Goal: Task Accomplishment & Management: Manage account settings

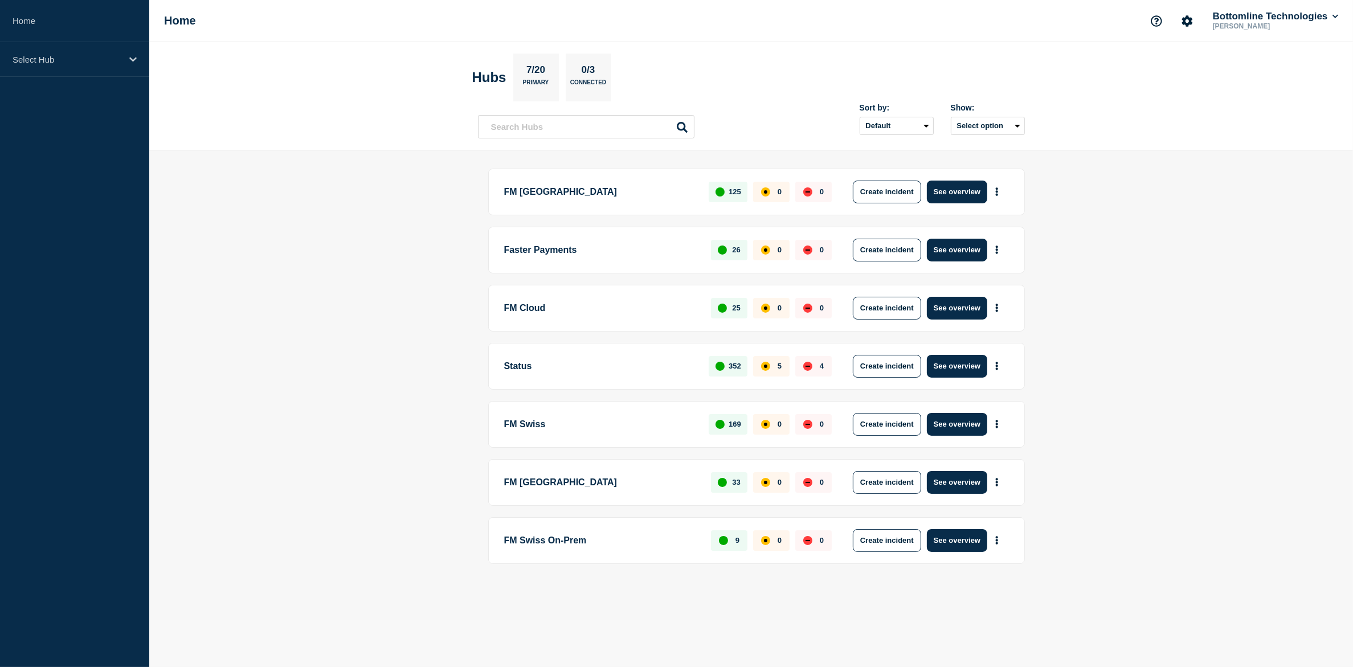
click at [406, 525] on main "FM London 125 0 0 Create incident See overview Faster Payments 26 0 0 Create in…" at bounding box center [751, 385] width 1204 height 470
click at [574, 373] on p "Status" at bounding box center [600, 366] width 192 height 23
click at [902, 423] on button "Create incident" at bounding box center [887, 424] width 68 height 23
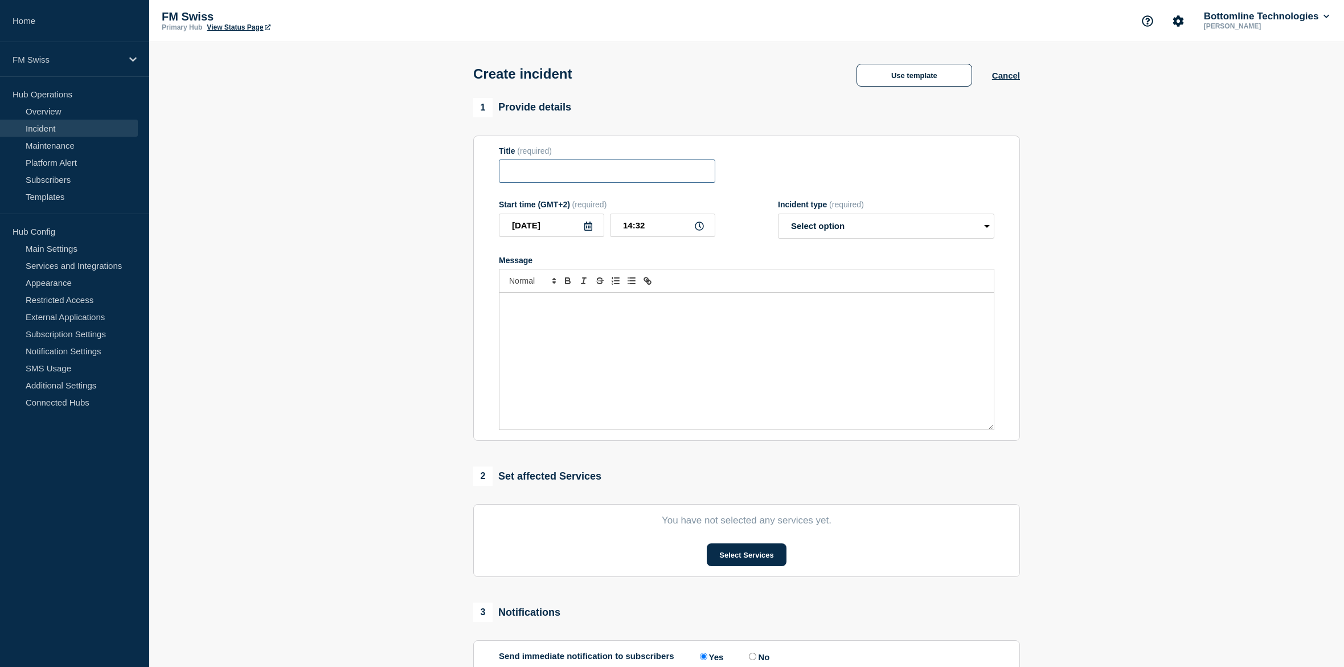
click at [540, 183] on input "Title" at bounding box center [607, 170] width 216 height 23
click at [948, 73] on button "Use template" at bounding box center [915, 75] width 116 height 23
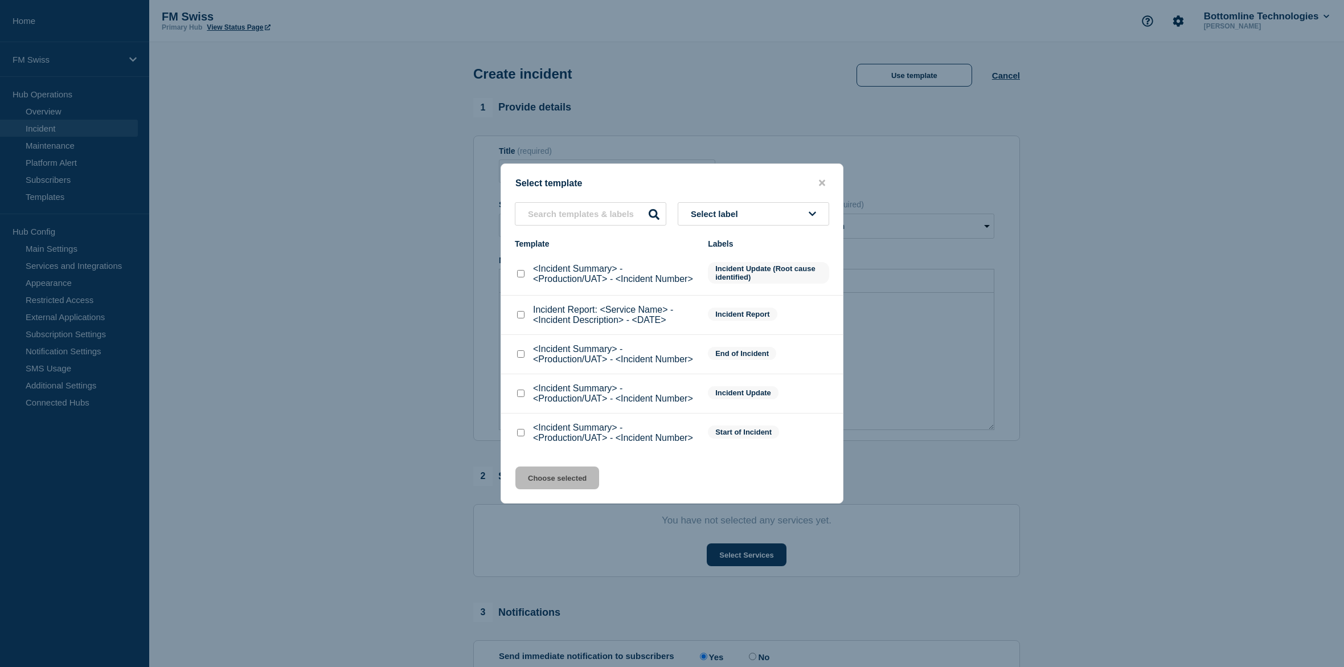
click at [521, 432] on input "<Incident Summary> - <Production/UAT> - <Incident Number> checkbox" at bounding box center [520, 432] width 7 height 7
checkbox input "true"
click at [549, 489] on button "Choose selected" at bounding box center [558, 478] width 84 height 23
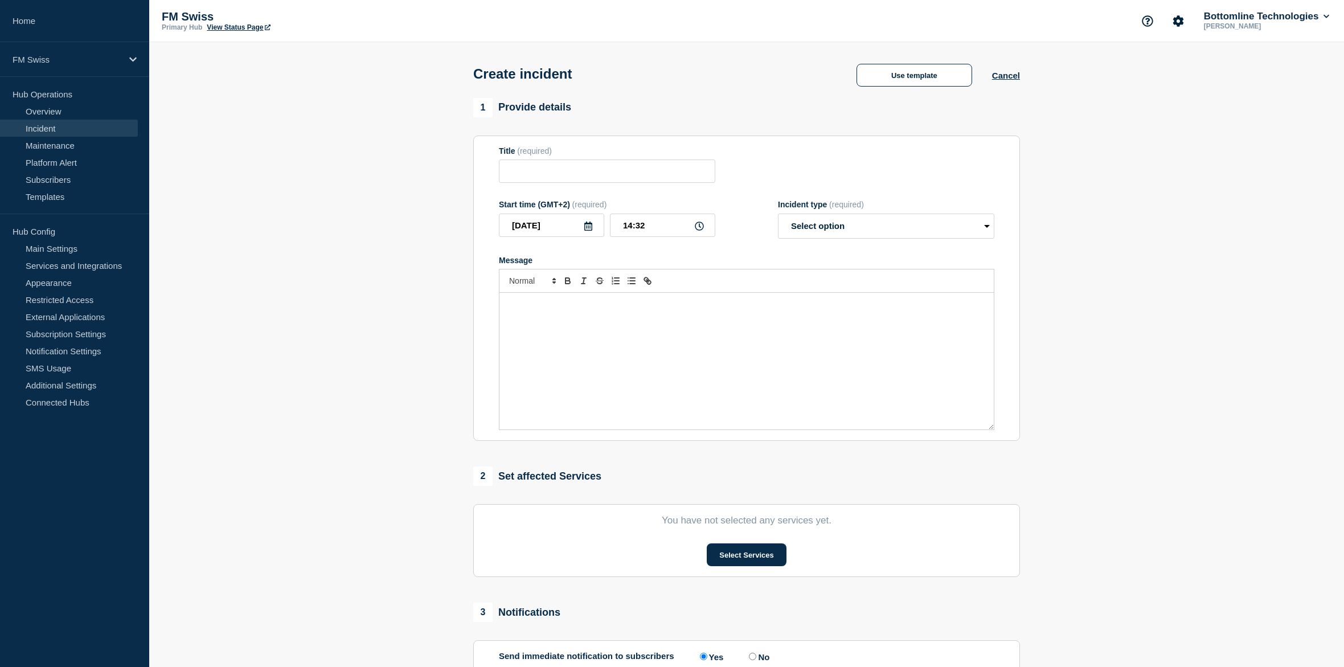
type input "<Incident Summary> - <Production/UAT> - <Incident Number>"
select select "identified"
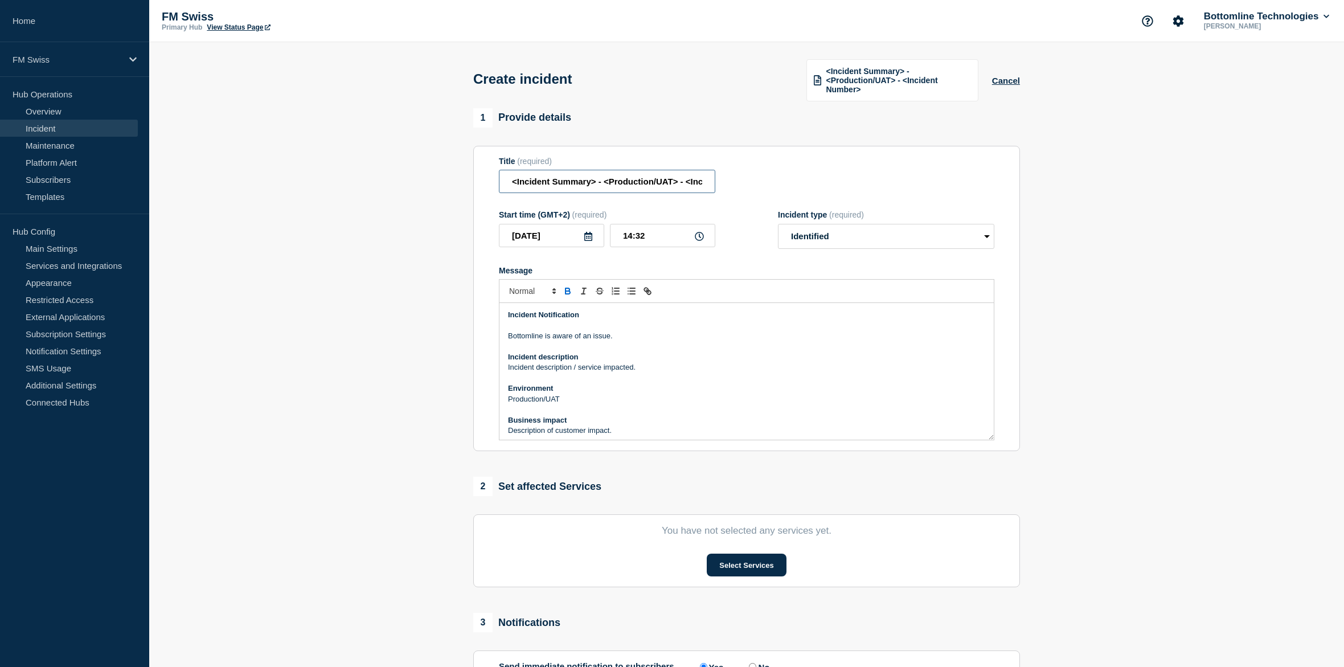
drag, startPoint x: 595, startPoint y: 186, endPoint x: 329, endPoint y: 187, distance: 266.6
click at [329, 187] on section "1 Provide details Title (required) <Incident Summary> - <Production/UAT> - <Inc…" at bounding box center [746, 434] width 1195 height 652
type input "Message Manager - User Interface login - Production"
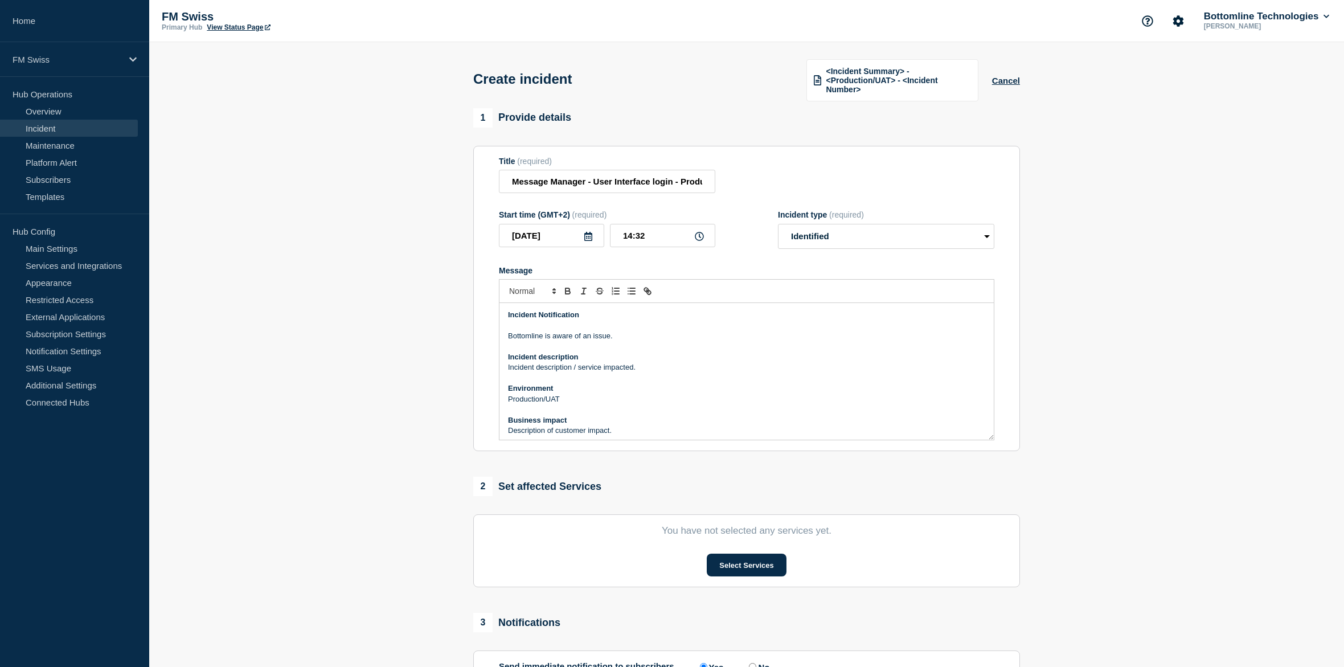
click at [679, 349] on p "Message" at bounding box center [746, 346] width 477 height 10
click at [603, 339] on p "Bottomline is aware of an issue." at bounding box center [746, 336] width 477 height 10
copy p "Message Manager User interface"
click at [703, 383] on p "Message" at bounding box center [746, 378] width 477 height 10
click at [695, 367] on p "Connection to Message Manager User interface" at bounding box center [746, 367] width 477 height 10
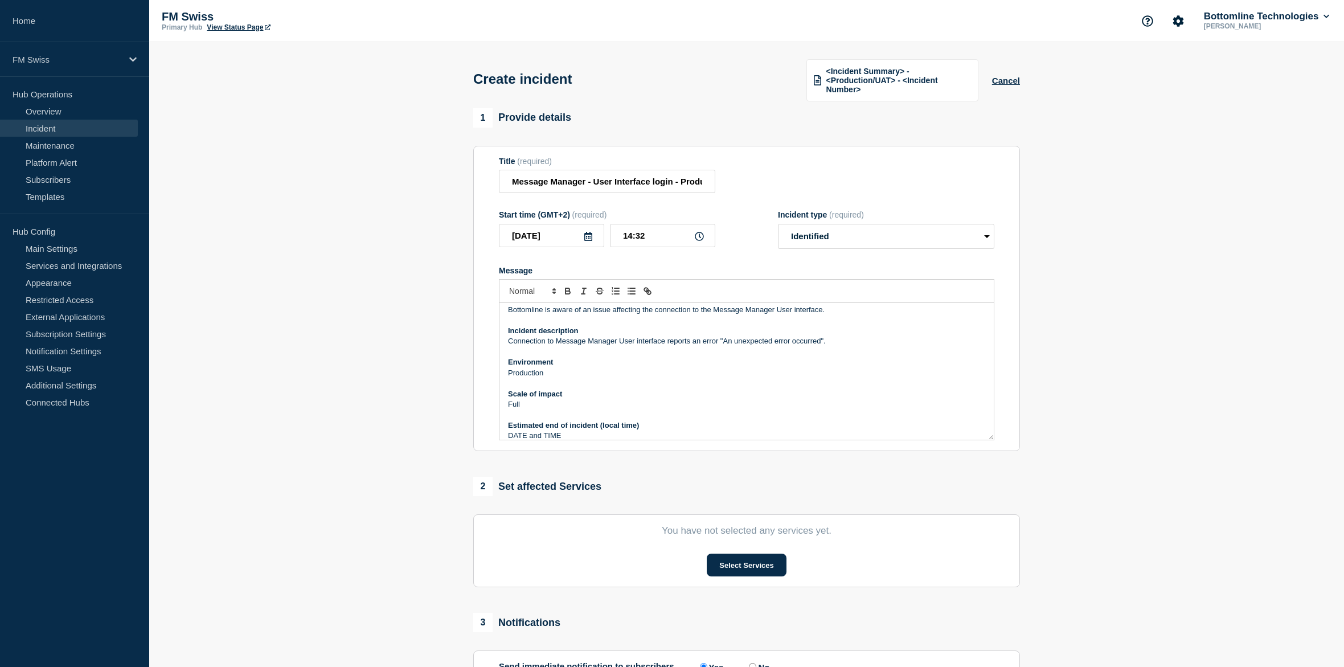
scroll to position [36, 0]
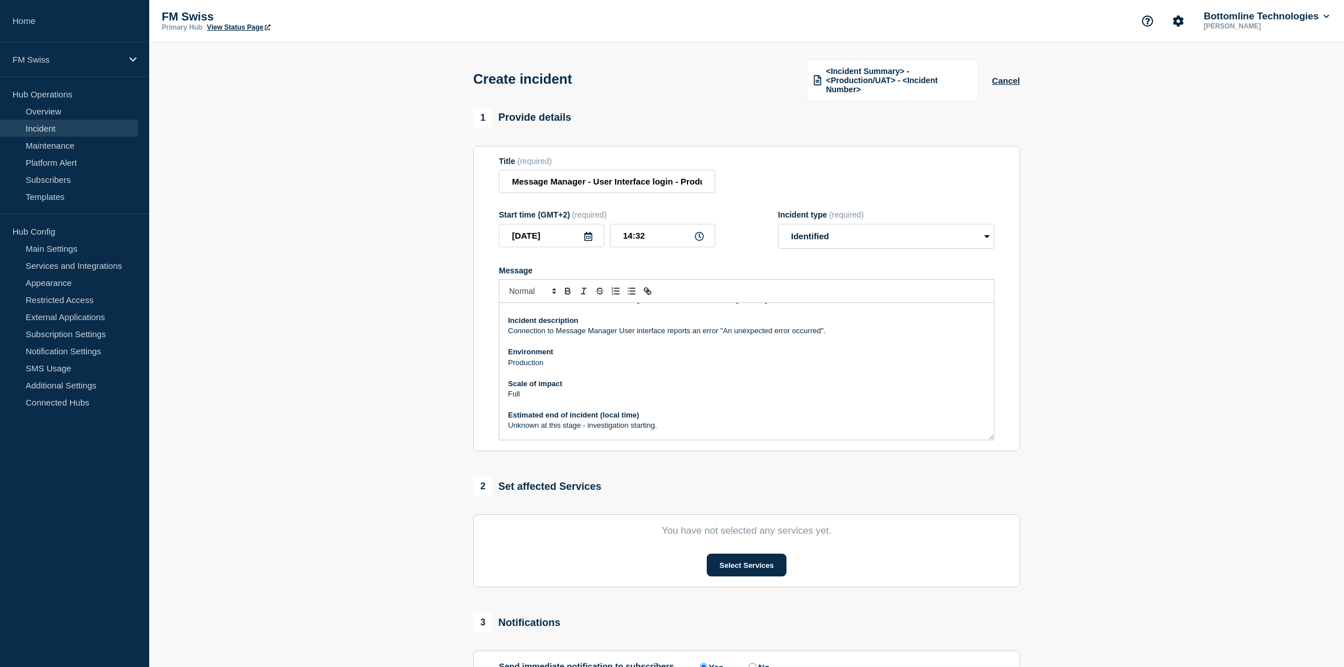
click at [758, 579] on section "You have not selected any services yet. Select Services" at bounding box center [746, 550] width 547 height 73
click at [762, 572] on button "Select Services" at bounding box center [746, 565] width 79 height 23
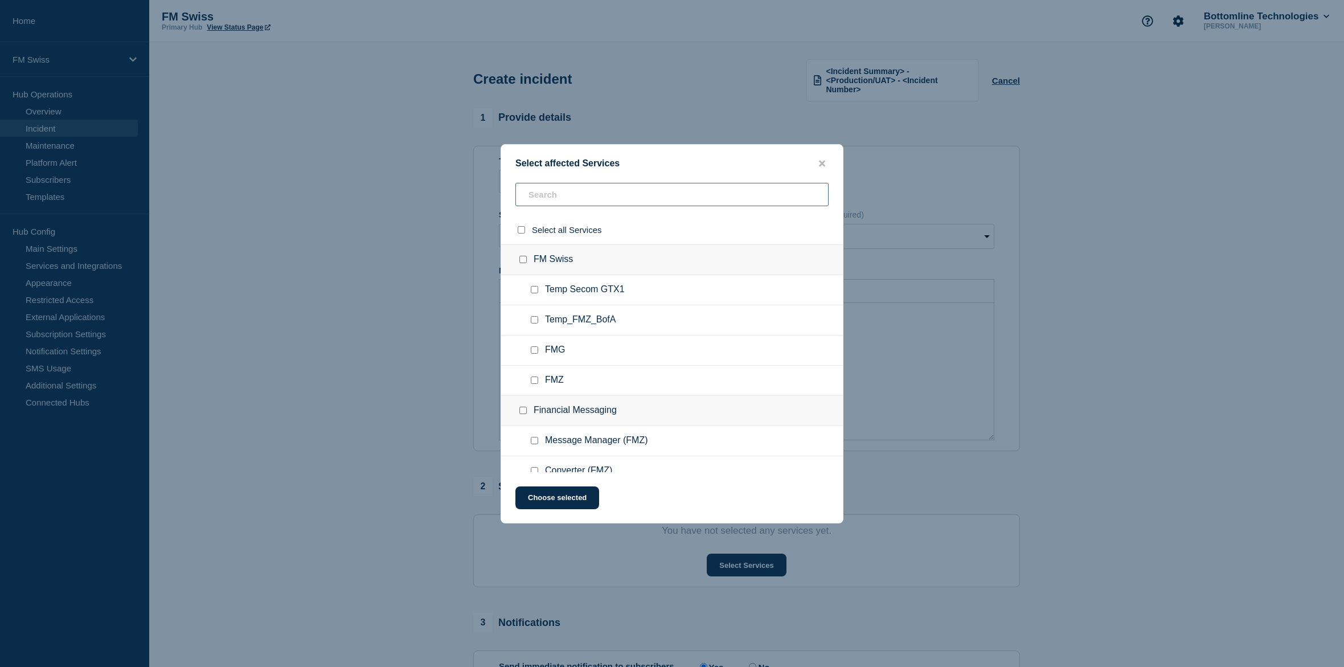
click at [576, 201] on input "text" at bounding box center [672, 194] width 313 height 23
type input "Mes"
click at [564, 290] on span "Message Manager (FMZ)" at bounding box center [596, 289] width 103 height 11
click at [539, 289] on div at bounding box center [537, 289] width 17 height 11
click at [534, 293] on input "Message Manager (FMZ) checkbox" at bounding box center [534, 289] width 7 height 7
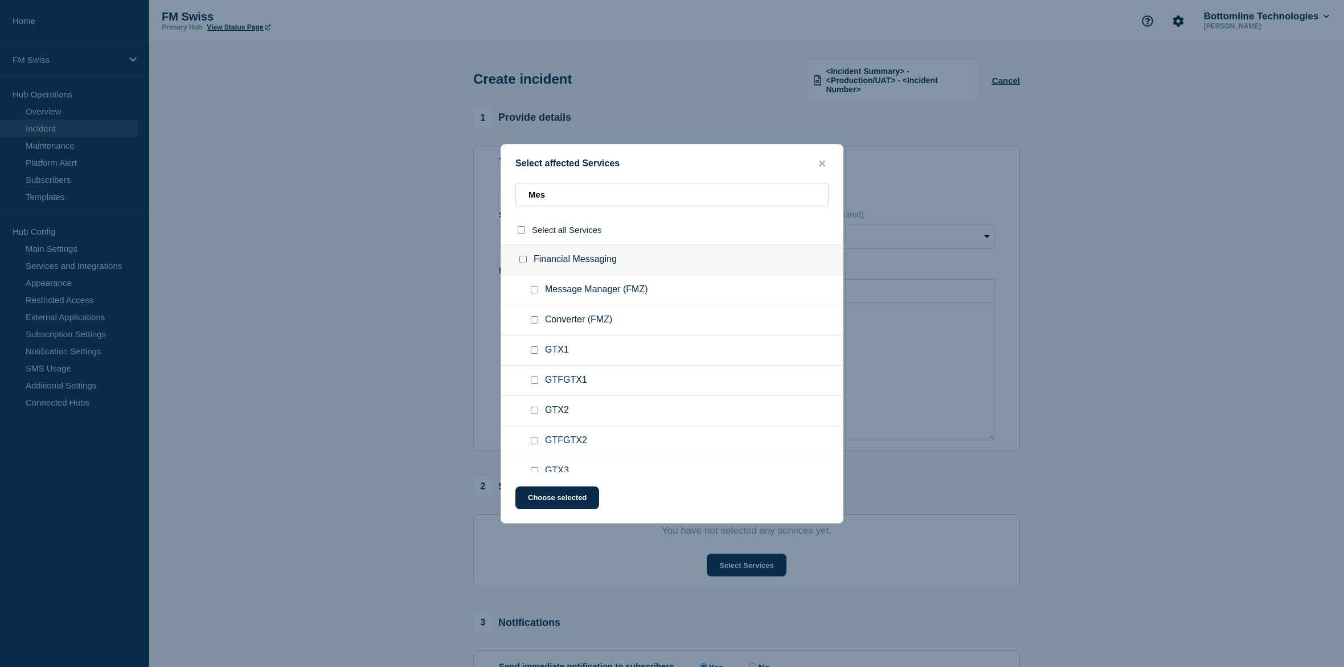
checkbox input "true"
click at [546, 500] on button "Choose selected" at bounding box center [558, 497] width 84 height 23
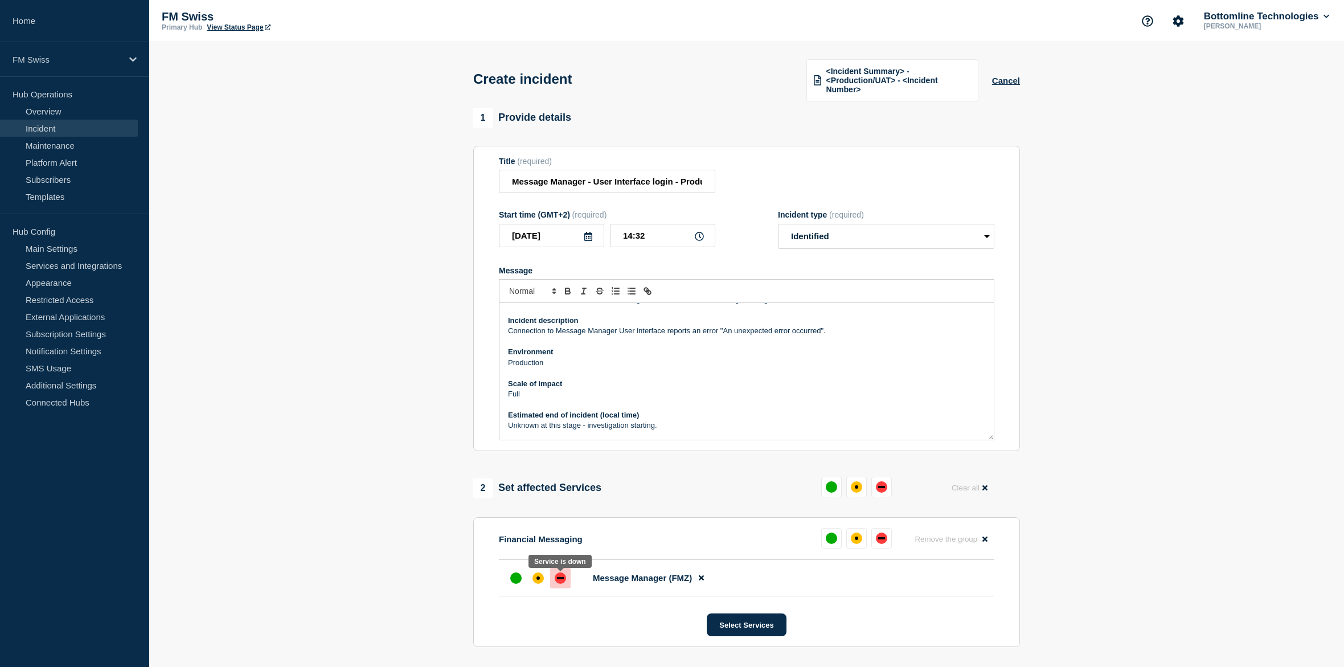
click at [563, 583] on div "down" at bounding box center [560, 577] width 11 height 11
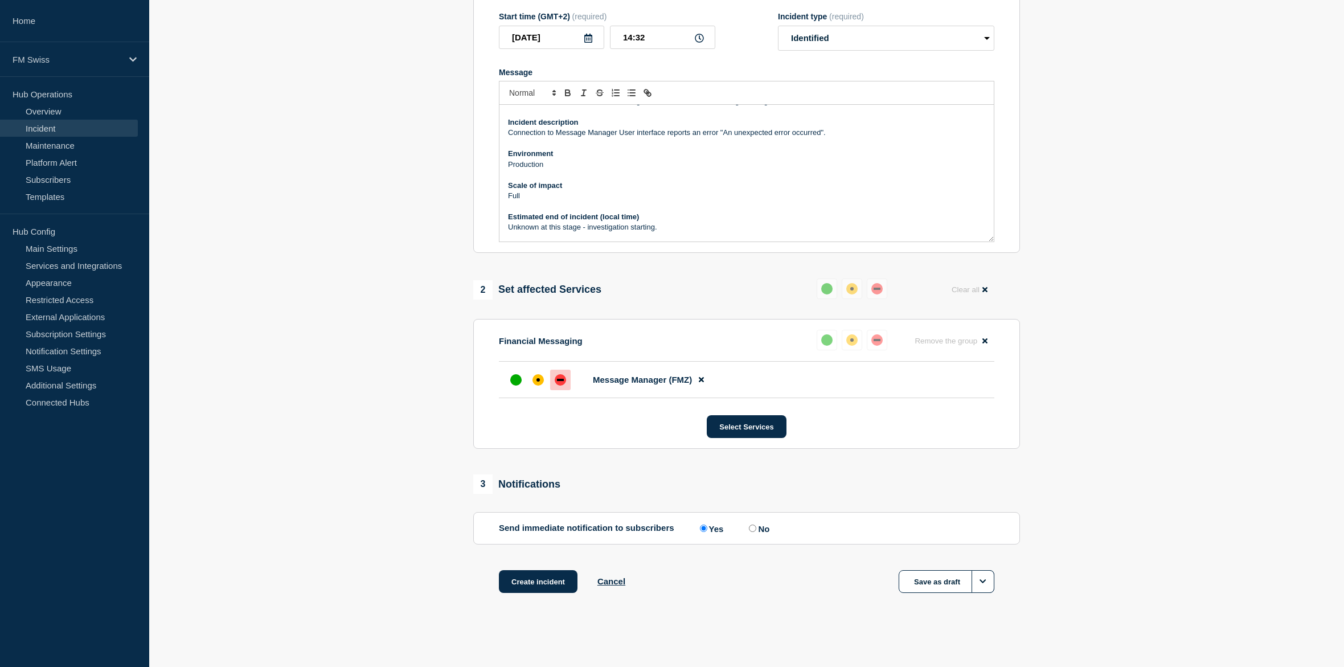
scroll to position [202, 0]
click at [557, 589] on button "Create incident" at bounding box center [538, 581] width 79 height 23
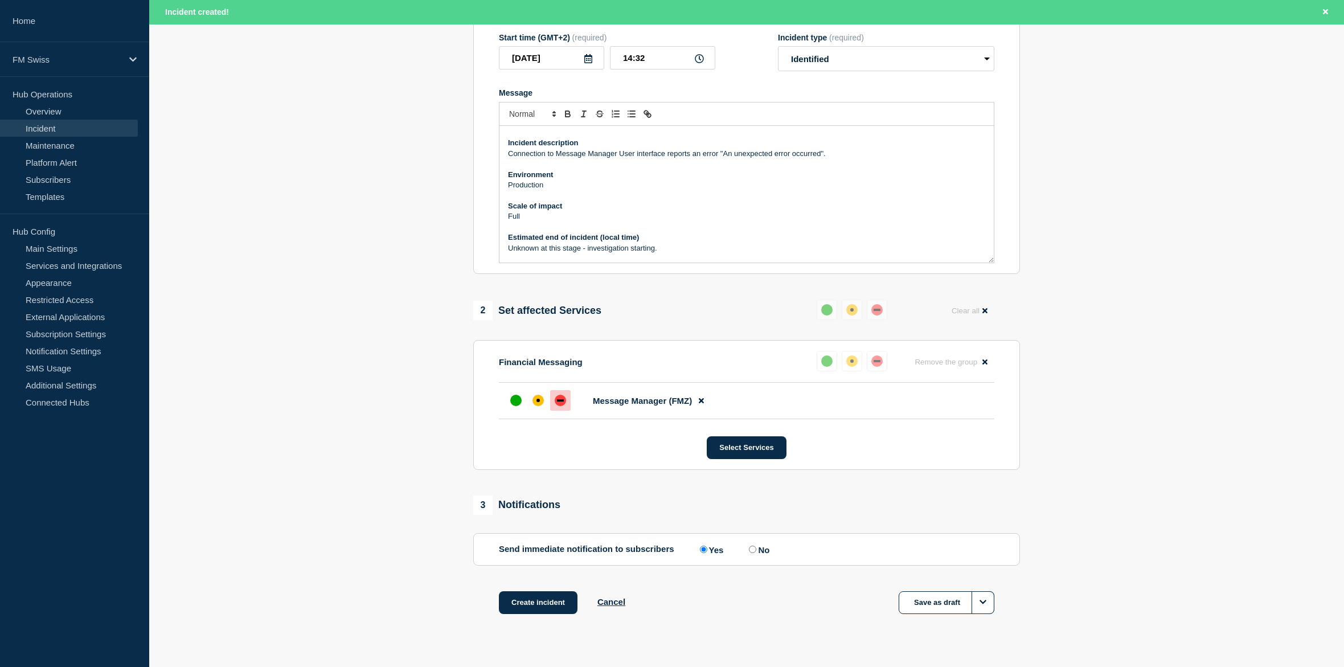
scroll to position [226, 0]
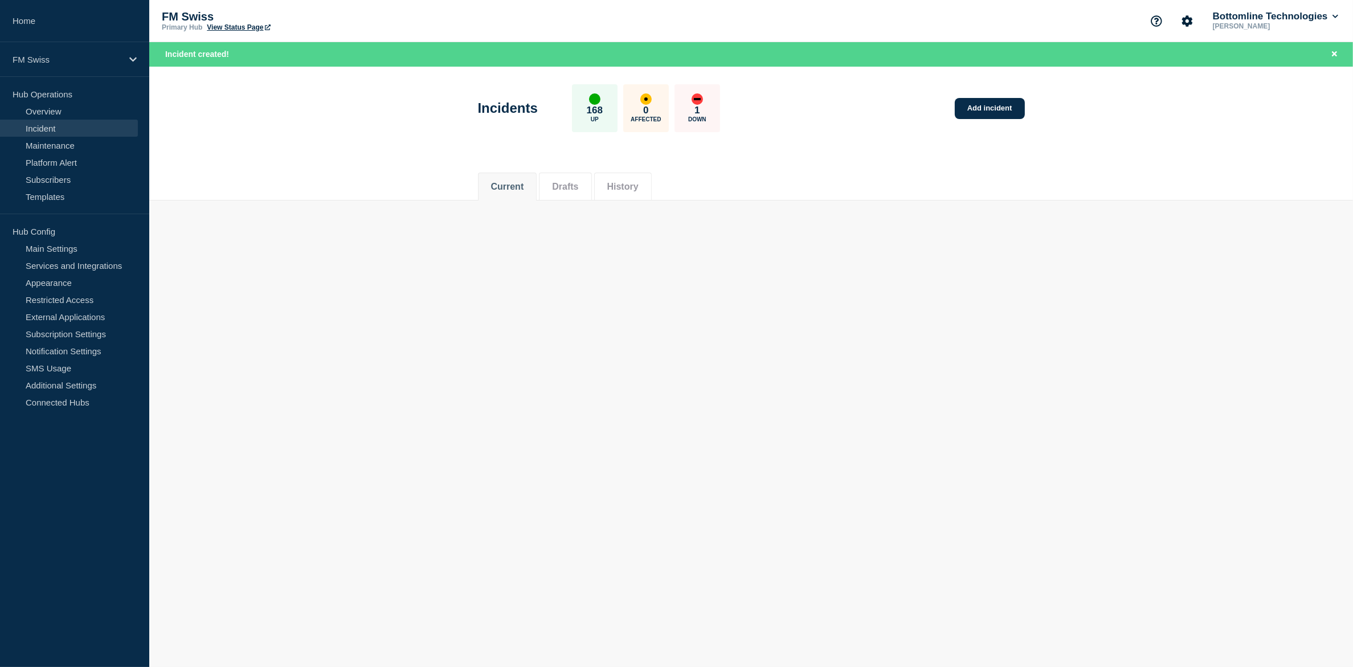
drag, startPoint x: 1089, startPoint y: 409, endPoint x: 1081, endPoint y: 406, distance: 9.0
click at [1085, 408] on body "Home FM Swiss Hub Operations Overview Incident Maintenance Platform Alert Subsc…" at bounding box center [676, 333] width 1353 height 667
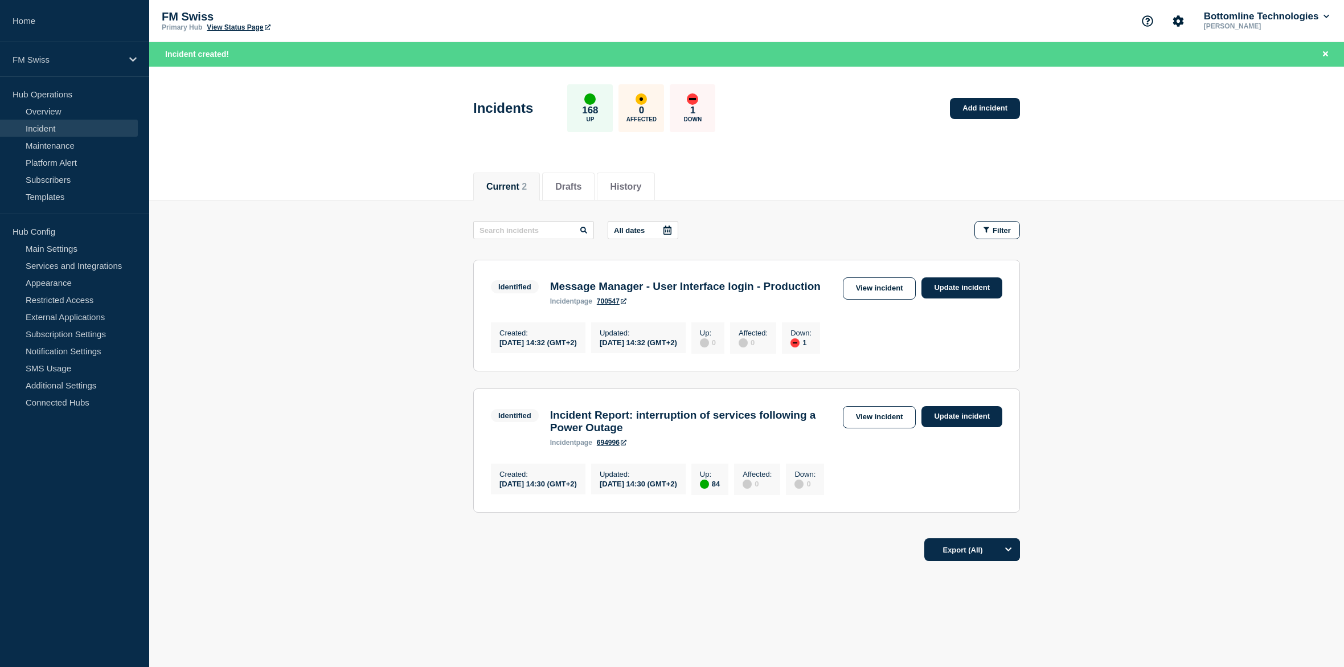
click at [1174, 123] on header "Incidents 168 Up 0 Affected 1 Down Add incident" at bounding box center [746, 114] width 1195 height 95
click at [578, 284] on h3 "Message Manager - User Interface login - Production" at bounding box center [685, 286] width 271 height 13
drag, startPoint x: 578, startPoint y: 284, endPoint x: 588, endPoint y: 301, distance: 20.4
click at [588, 293] on h3 "Message Manager - User Interface login - Production" at bounding box center [685, 286] width 271 height 13
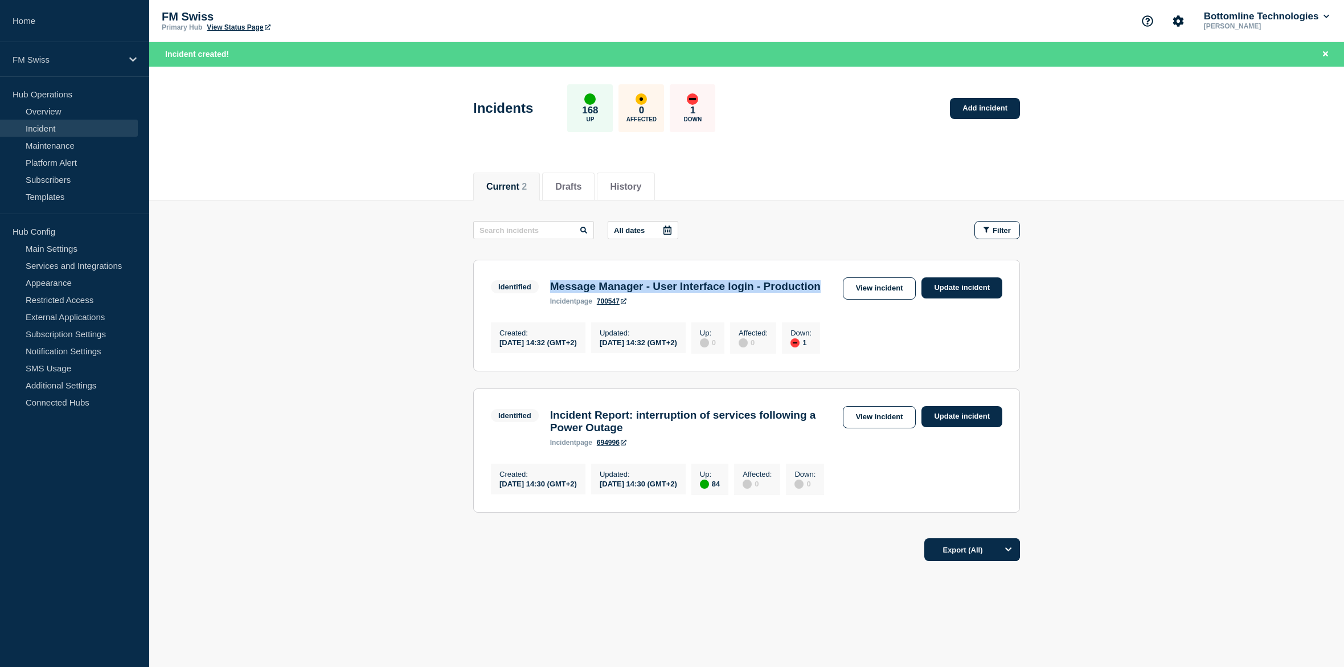
copy h3 "Message Manager - User Interface login - Production"
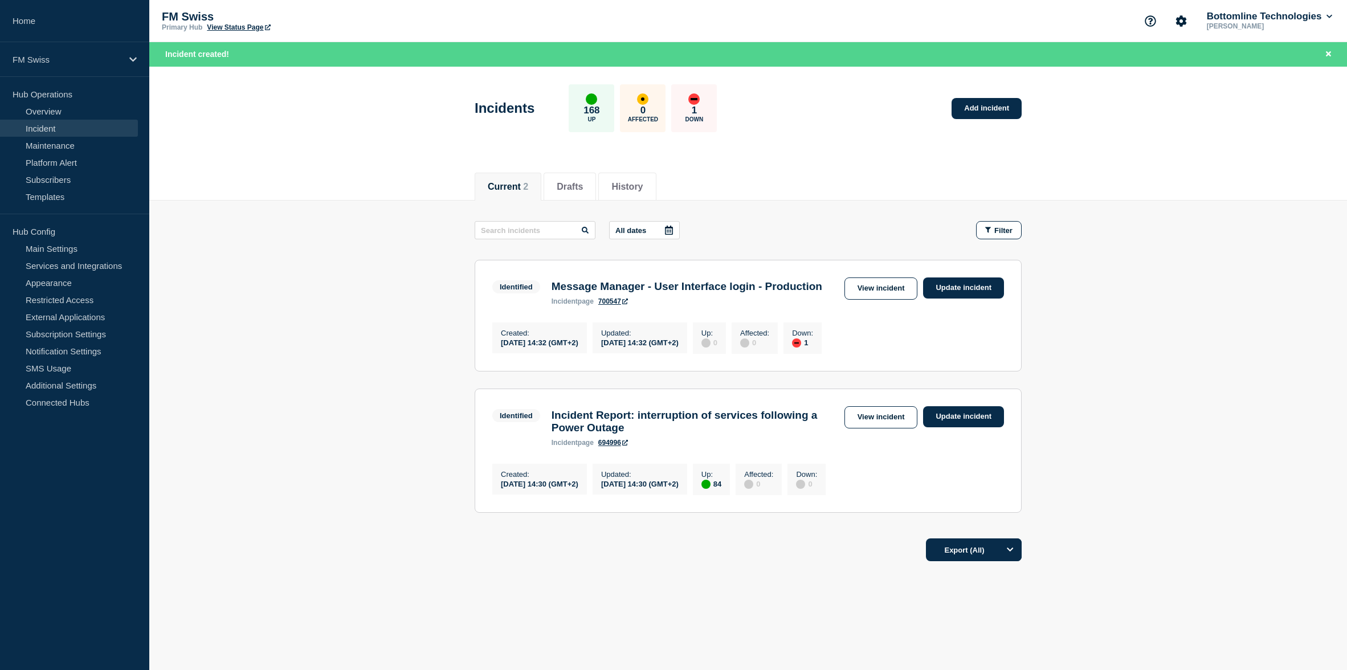
click at [789, 211] on main "All dates Filter Identified 1 Down Message Manager - User Interface login - Pro…" at bounding box center [747, 365] width 1197 height 329
click at [569, 290] on h3 "Message Manager - User Interface login - Production" at bounding box center [686, 286] width 271 height 13
click at [569, 289] on h3 "Message Manager - User Interface login - Production" at bounding box center [686, 286] width 271 height 13
click at [786, 285] on h3 "Message Manager - User Interface login - Production" at bounding box center [686, 286] width 271 height 13
click at [773, 288] on h3 "Message Manager - User Interface login - Production" at bounding box center [686, 286] width 271 height 13
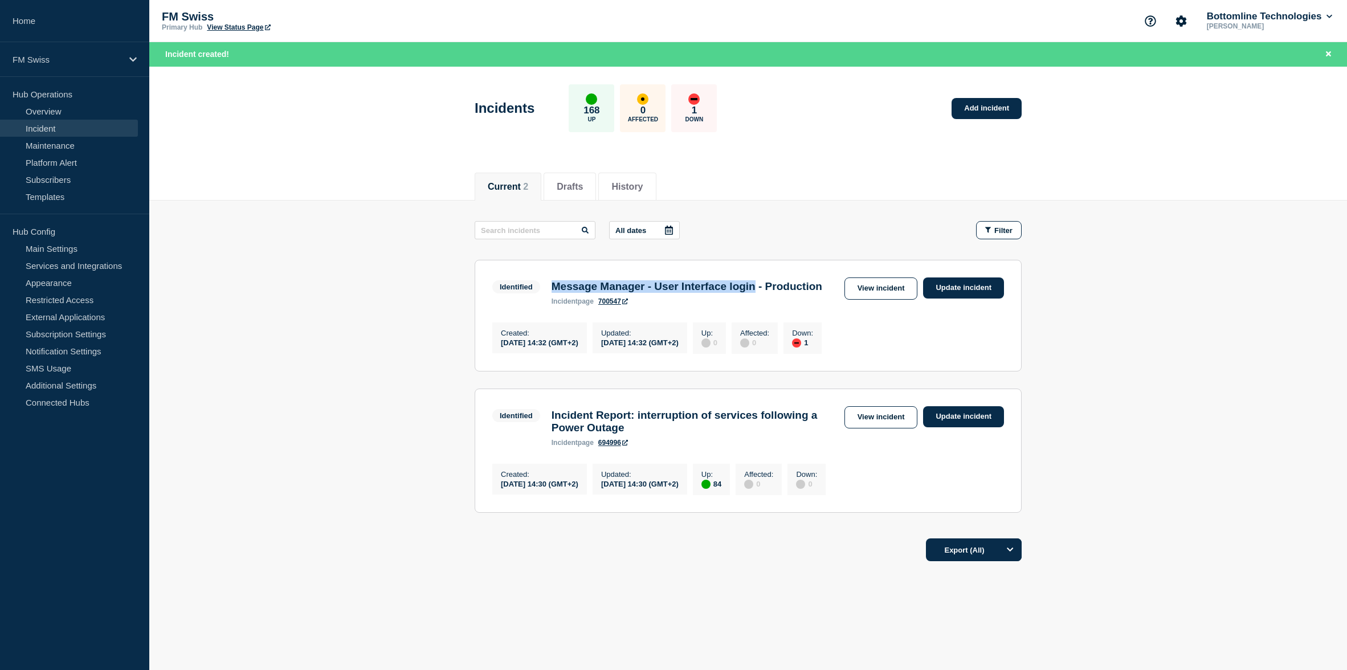
drag, startPoint x: 773, startPoint y: 288, endPoint x: 563, endPoint y: 283, distance: 210.2
click at [563, 283] on h3 "Message Manager - User Interface login - Production" at bounding box center [686, 286] width 271 height 13
click at [600, 293] on h3 "Message Manager - User Interface login - Production" at bounding box center [686, 286] width 271 height 13
drag, startPoint x: 600, startPoint y: 296, endPoint x: 546, endPoint y: 289, distance: 54.5
click at [546, 289] on div "Message Manager - User Interface login - Production incident page 700547" at bounding box center [687, 292] width 282 height 25
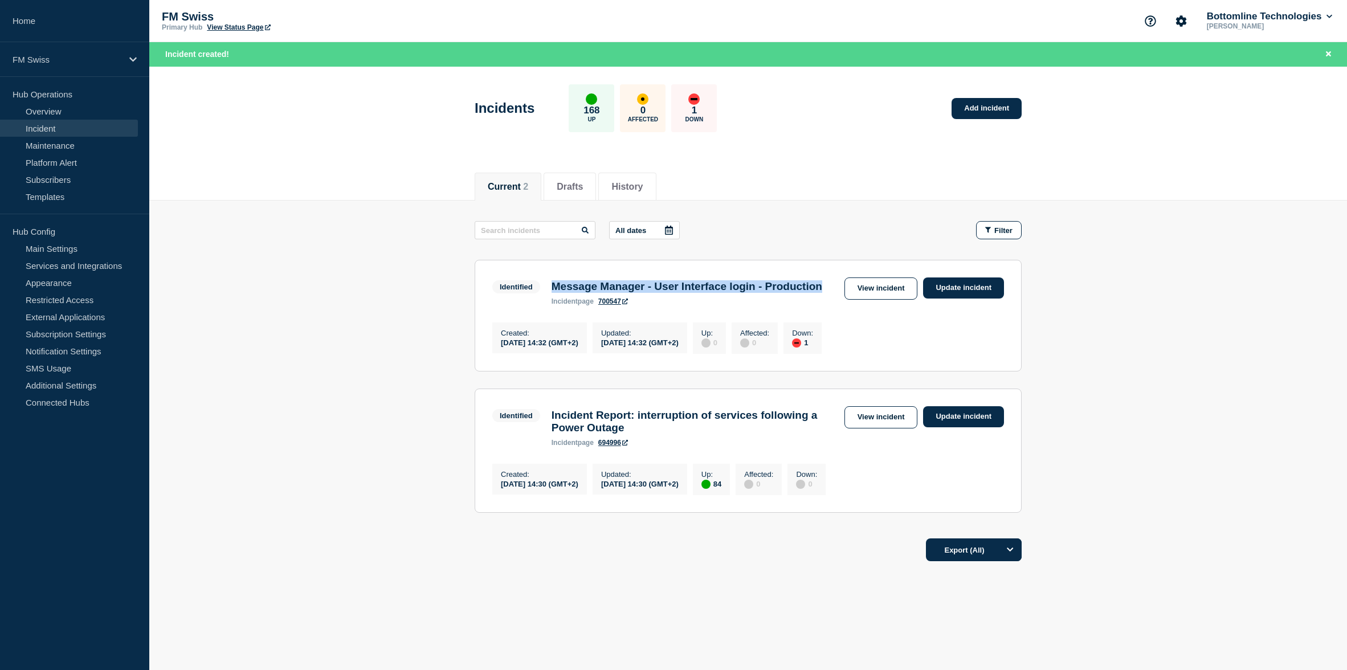
copy h3 "Message Manager - User Interface login - Production"
click at [981, 283] on link "Update incident" at bounding box center [963, 287] width 81 height 21
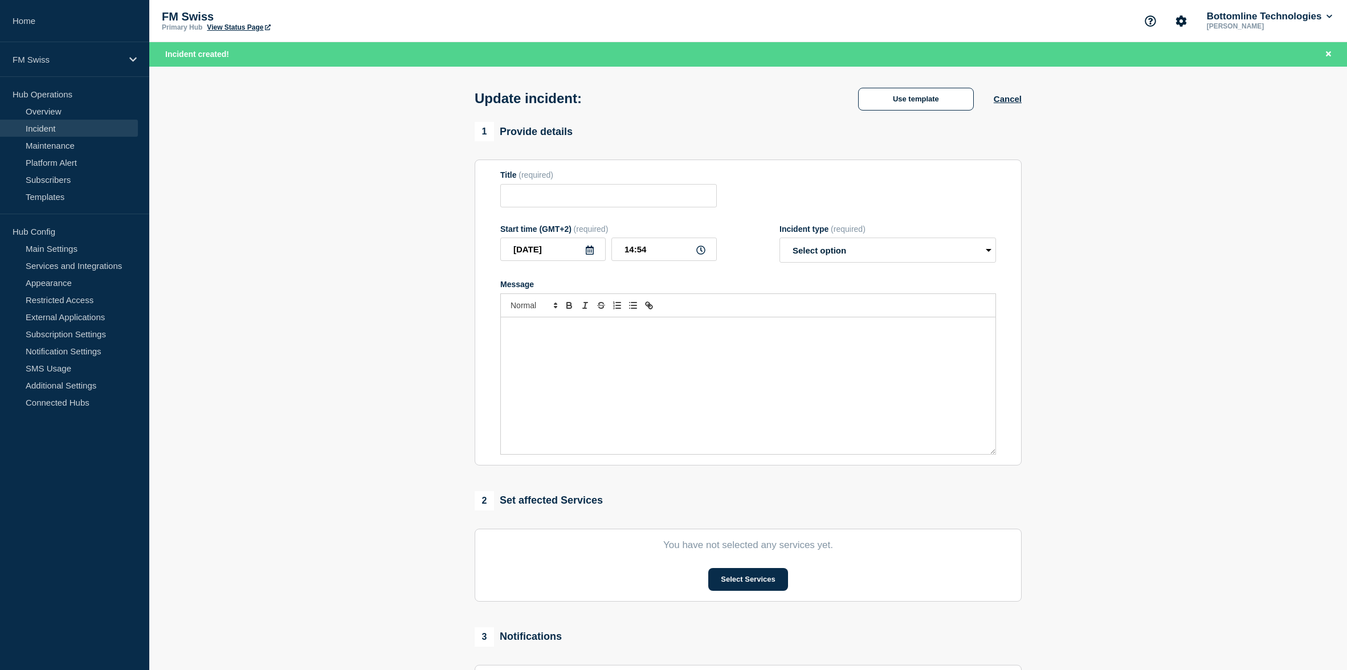
type input "Message Manager - User Interface login - Production"
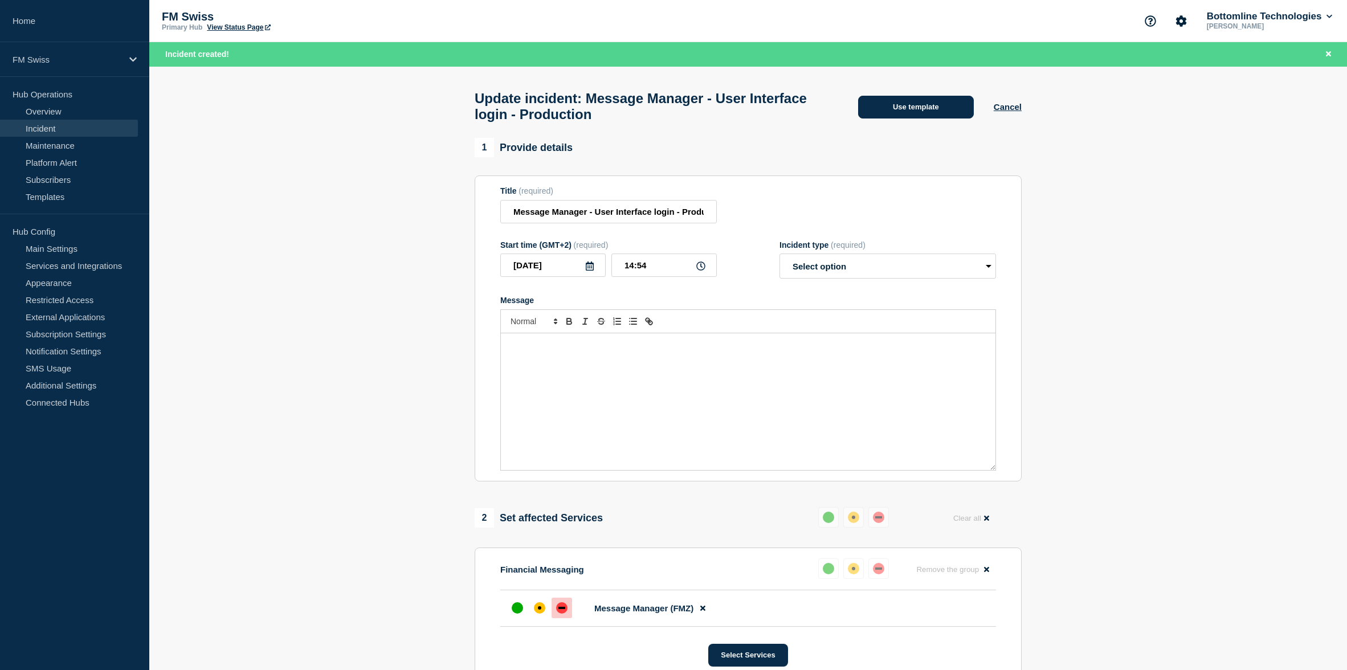
click at [913, 118] on button "Use template" at bounding box center [916, 107] width 116 height 23
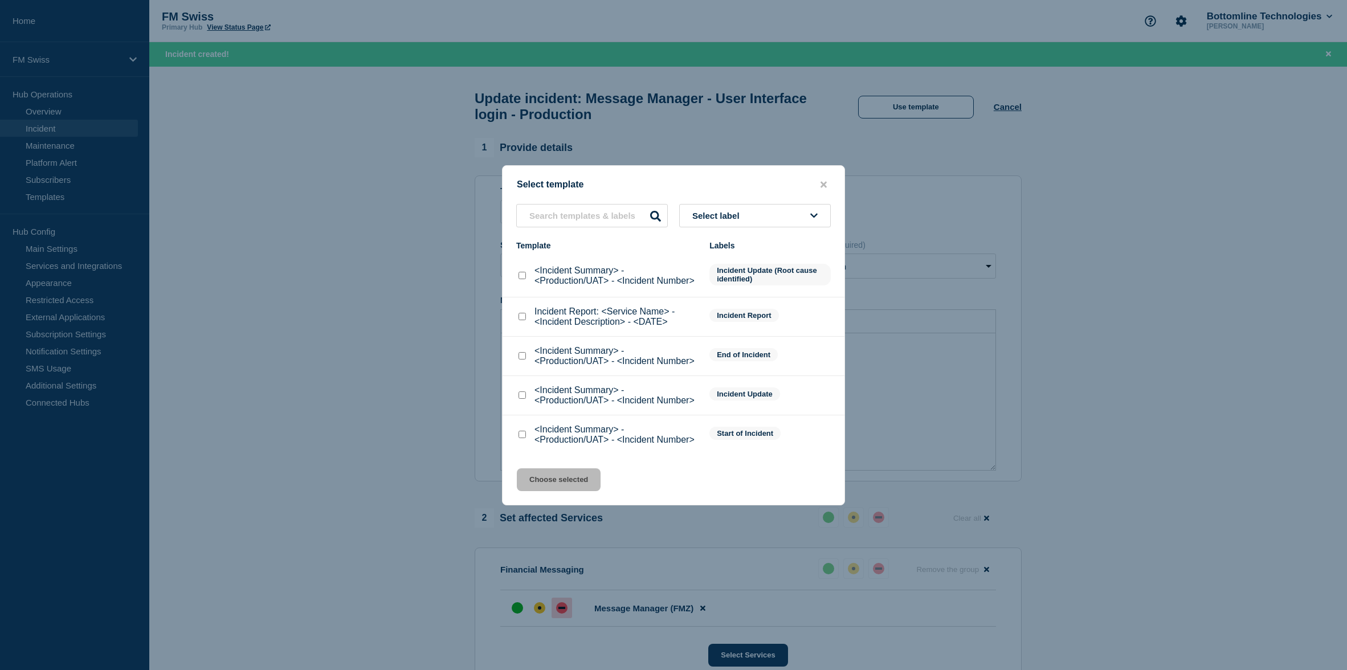
click at [521, 397] on input "<Incident Summary> - <Production/UAT> - <Incident Number> checkbox" at bounding box center [521, 394] width 7 height 7
checkbox input "true"
drag, startPoint x: 558, startPoint y: 484, endPoint x: 566, endPoint y: 462, distance: 23.3
click at [558, 484] on button "Choose selected" at bounding box center [559, 479] width 84 height 23
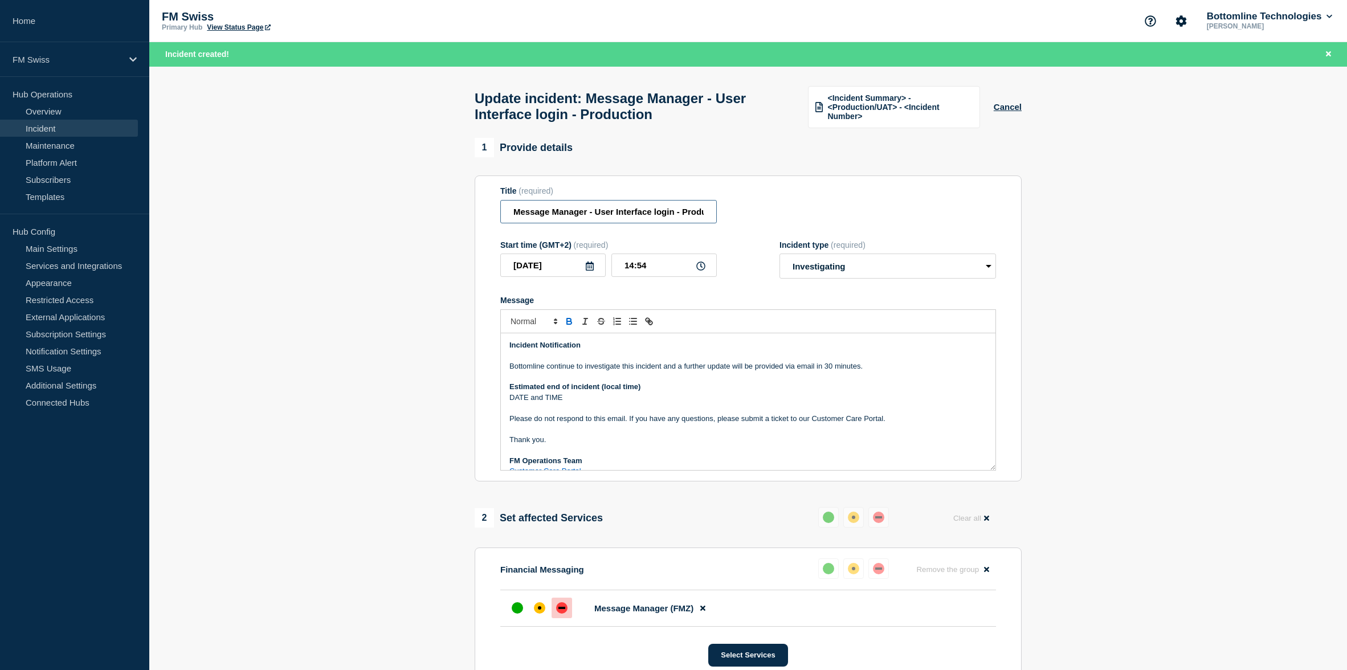
click at [645, 223] on input "Message Manager - User Interface login - Production" at bounding box center [608, 211] width 216 height 23
click at [818, 271] on select "Select option Investigating Identified Monitoring Resolved" at bounding box center [887, 265] width 216 height 25
select select "monitoring"
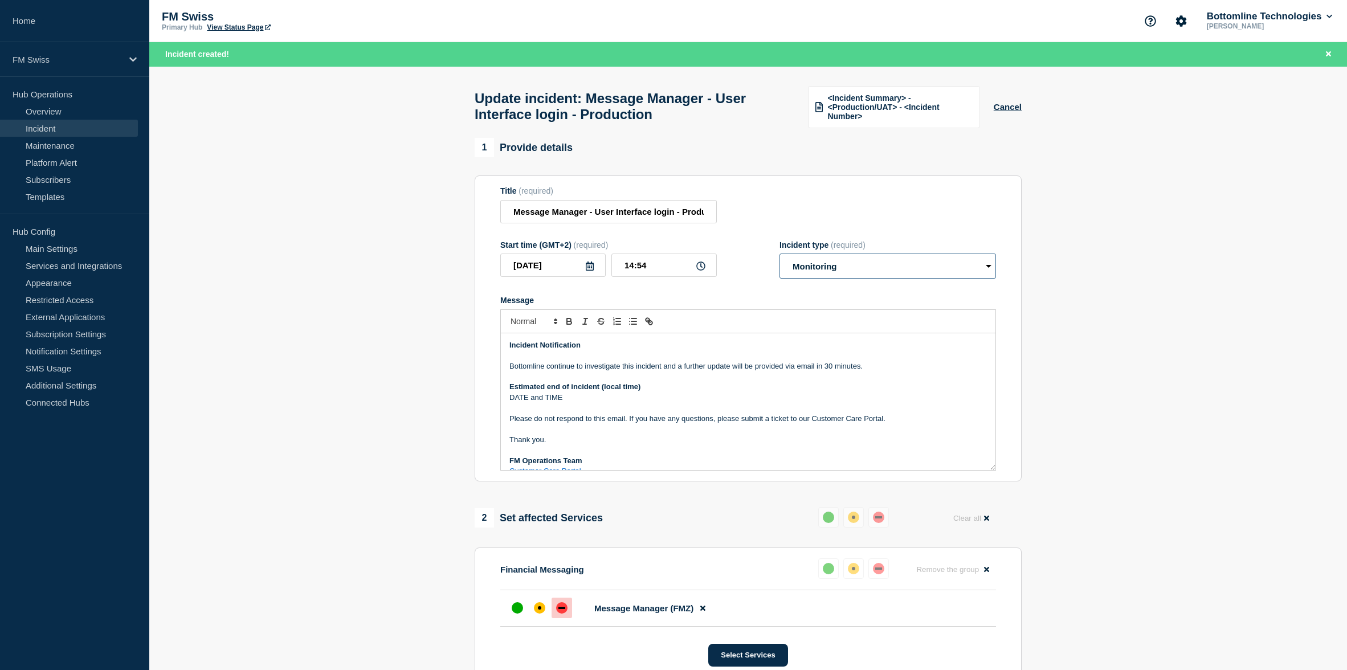
click at [779, 260] on select "Select option Investigating Identified Monitoring Resolved" at bounding box center [887, 265] width 216 height 25
click at [521, 371] on p "Bottomline continue to investigate this incident and a further update will be p…" at bounding box center [747, 366] width 477 height 10
drag, startPoint x: 521, startPoint y: 375, endPoint x: 853, endPoint y: 377, distance: 332.1
click at [853, 371] on p "Bottomline continue to investigate this incident and a further update will be p…" at bounding box center [747, 366] width 477 height 10
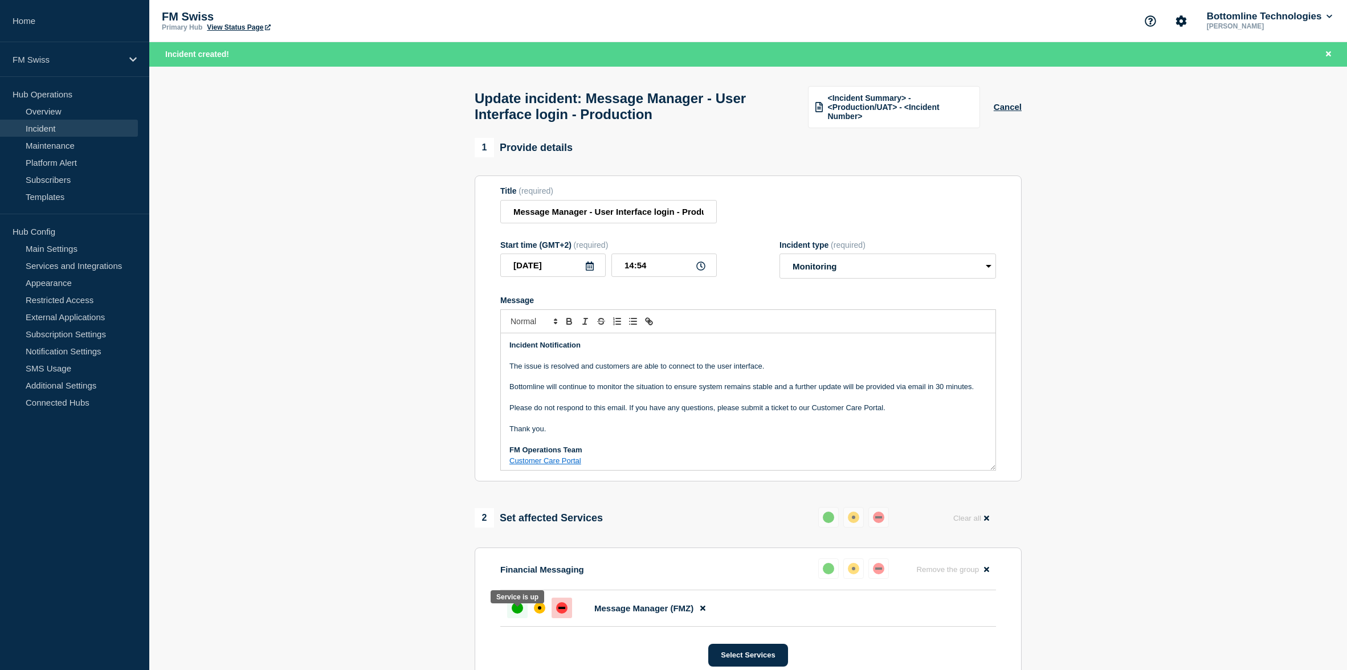
click at [523, 618] on div at bounding box center [517, 608] width 21 height 21
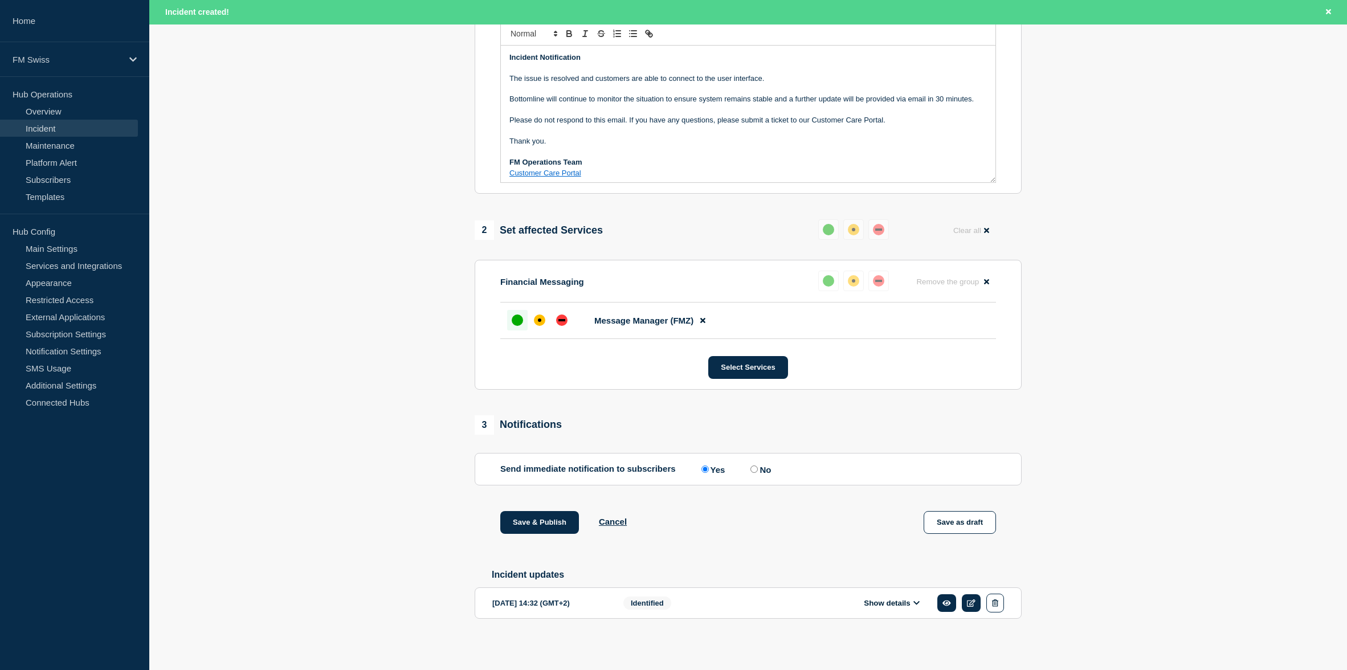
scroll to position [300, 0]
drag, startPoint x: 552, startPoint y: 516, endPoint x: 541, endPoint y: 526, distance: 15.3
click at [541, 526] on button "Save & Publish" at bounding box center [539, 520] width 79 height 23
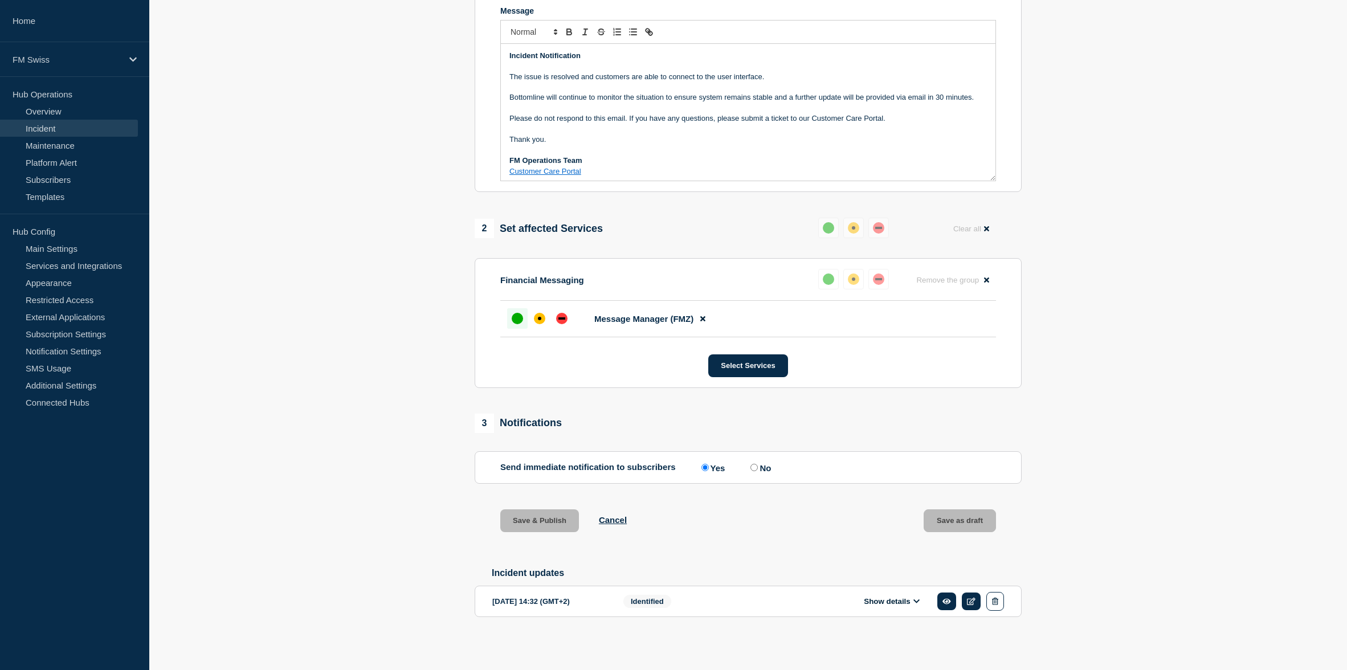
scroll to position [276, 0]
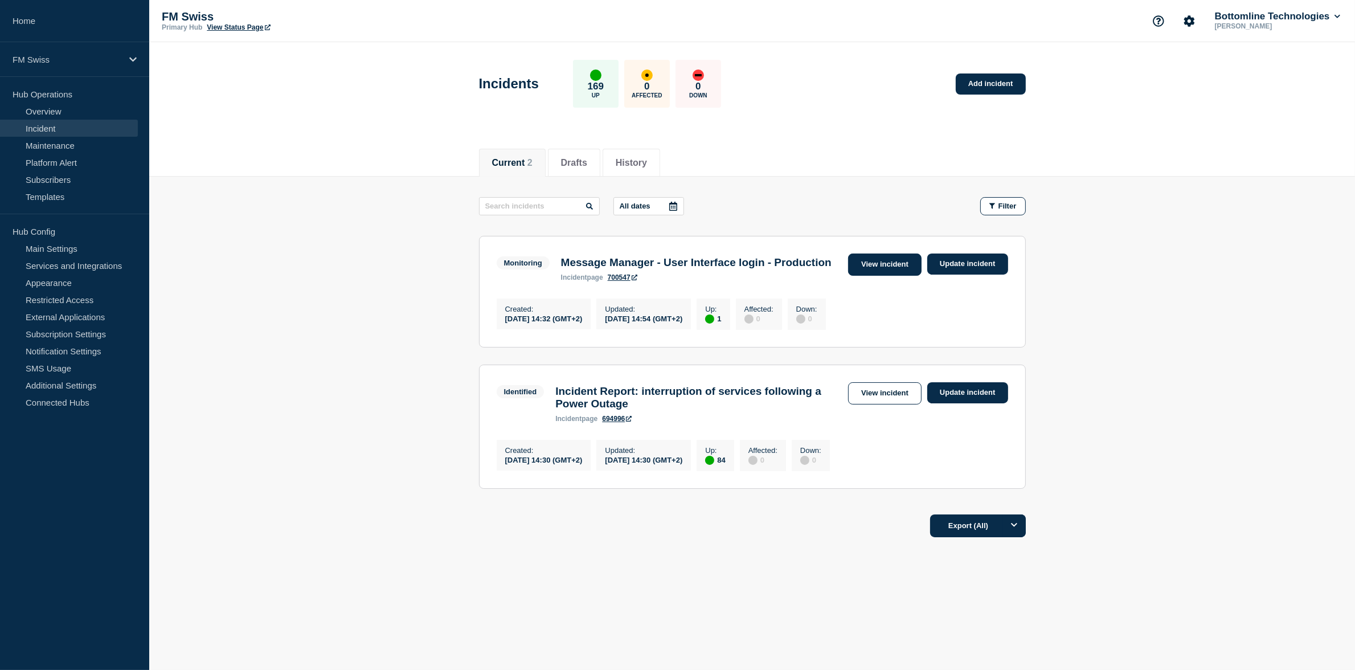
click at [881, 265] on link "View incident" at bounding box center [884, 264] width 73 height 22
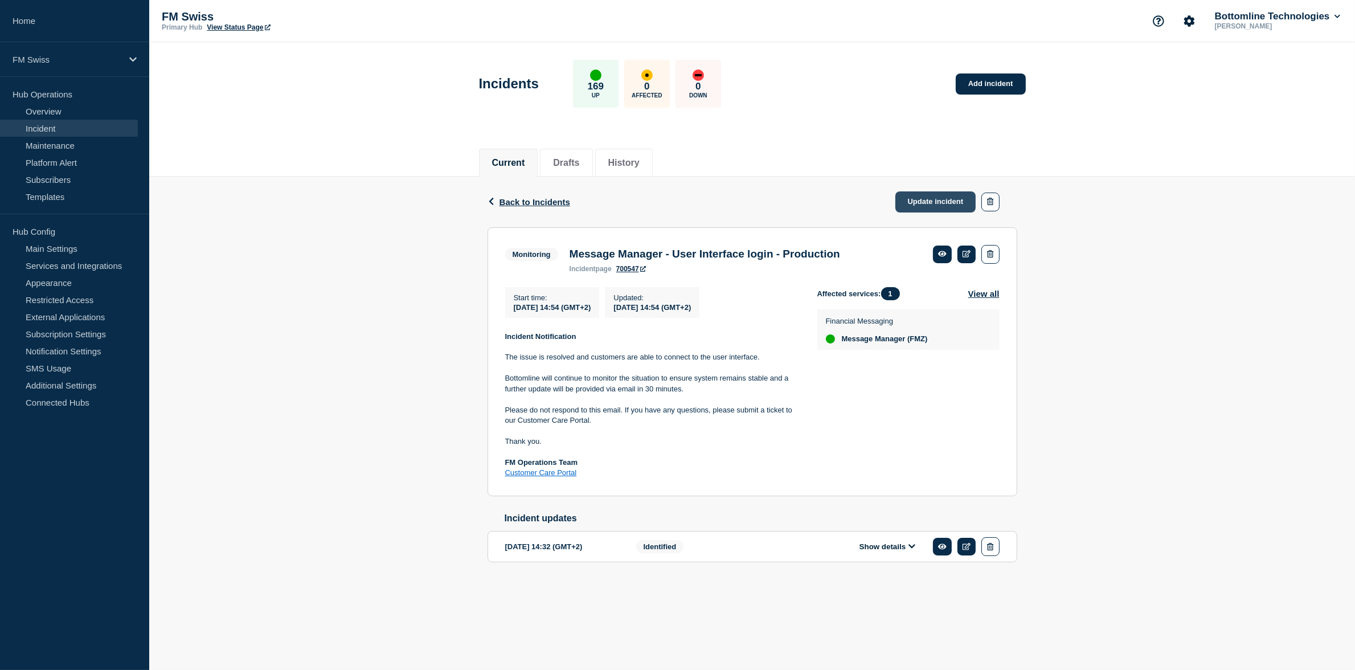
click at [934, 201] on link "Update incident" at bounding box center [935, 201] width 81 height 21
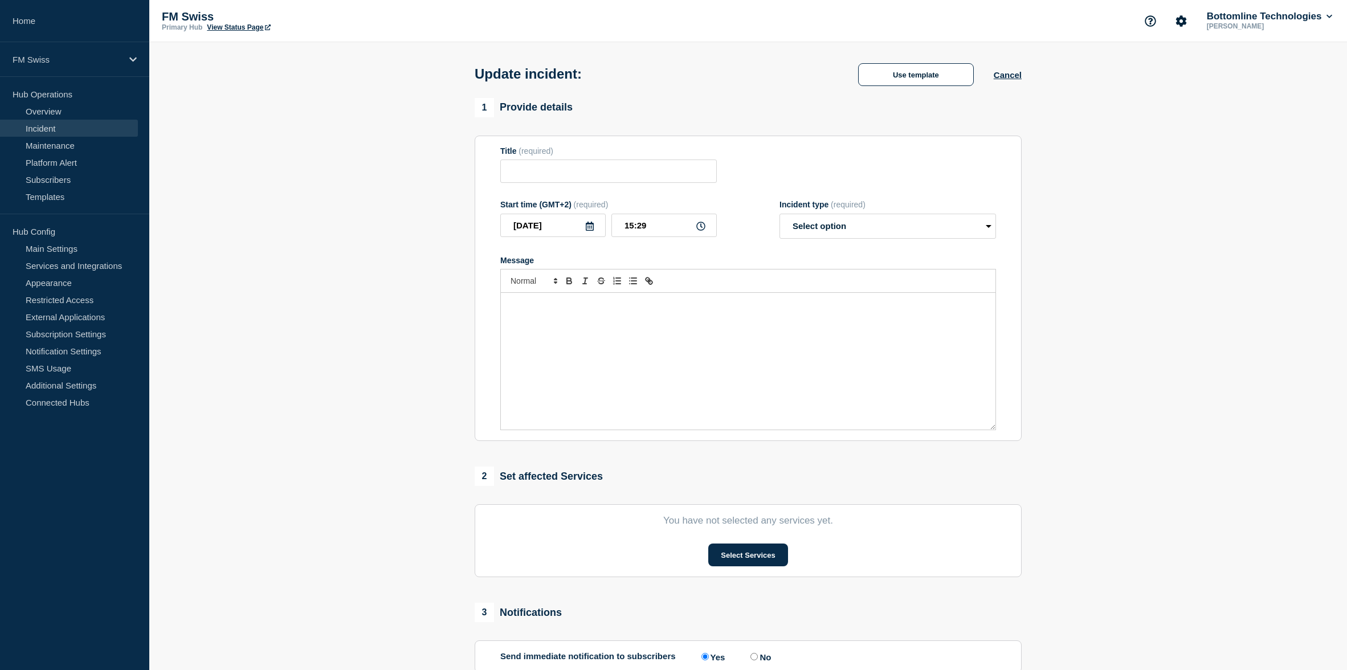
type input "Message Manager - User Interface login - Production"
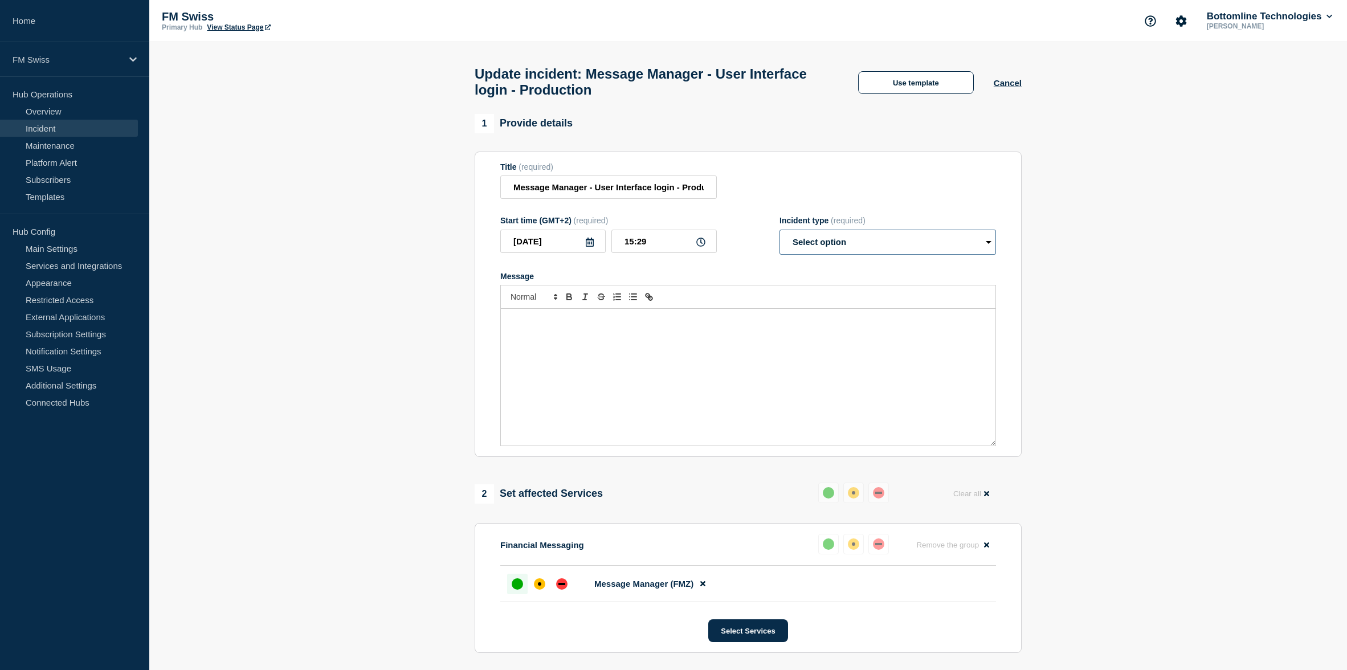
click at [841, 247] on select "Select option Investigating Identified Monitoring Resolved" at bounding box center [887, 242] width 216 height 25
select select "resolved"
click at [779, 236] on select "Select option Investigating Identified Monitoring Resolved" at bounding box center [887, 242] width 216 height 25
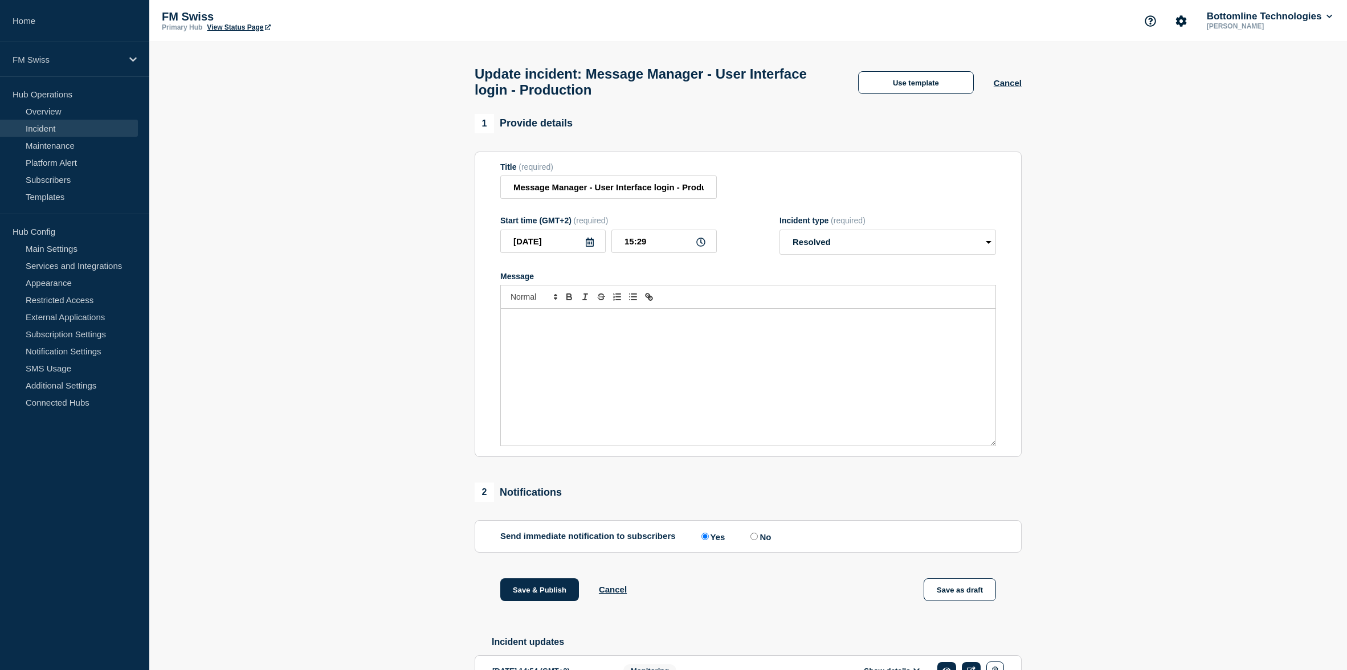
click at [942, 53] on div "Update incident: Message Manager - User Interface login - Production Use templa…" at bounding box center [748, 78] width 572 height 72
click at [941, 71] on div "Update incident: Message Manager - User Interface login - Production Use templa…" at bounding box center [748, 78] width 572 height 72
click at [941, 76] on button "Use template" at bounding box center [916, 82] width 116 height 23
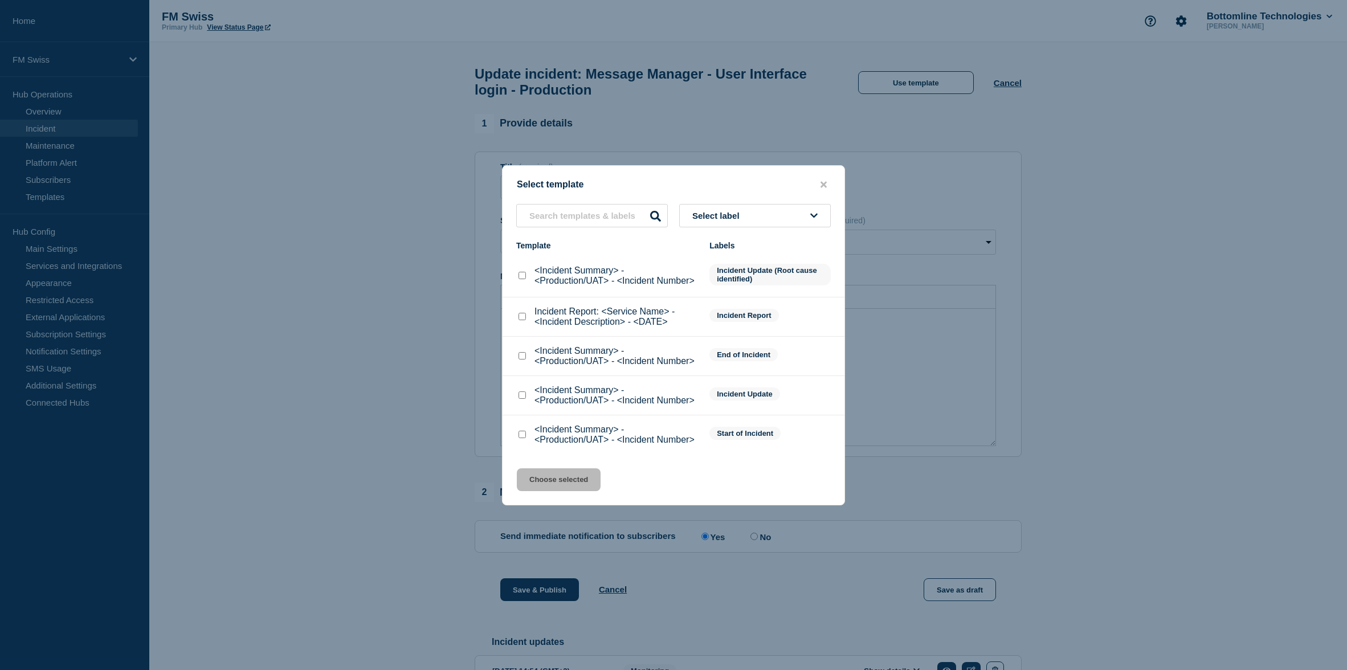
click at [519, 359] on input "<Incident Summary> - <Production/UAT> - <Incident Number> checkbox" at bounding box center [521, 355] width 7 height 7
checkbox input "true"
drag, startPoint x: 541, startPoint y: 489, endPoint x: 547, endPoint y: 481, distance: 10.1
click at [541, 488] on button "Choose selected" at bounding box center [559, 479] width 84 height 23
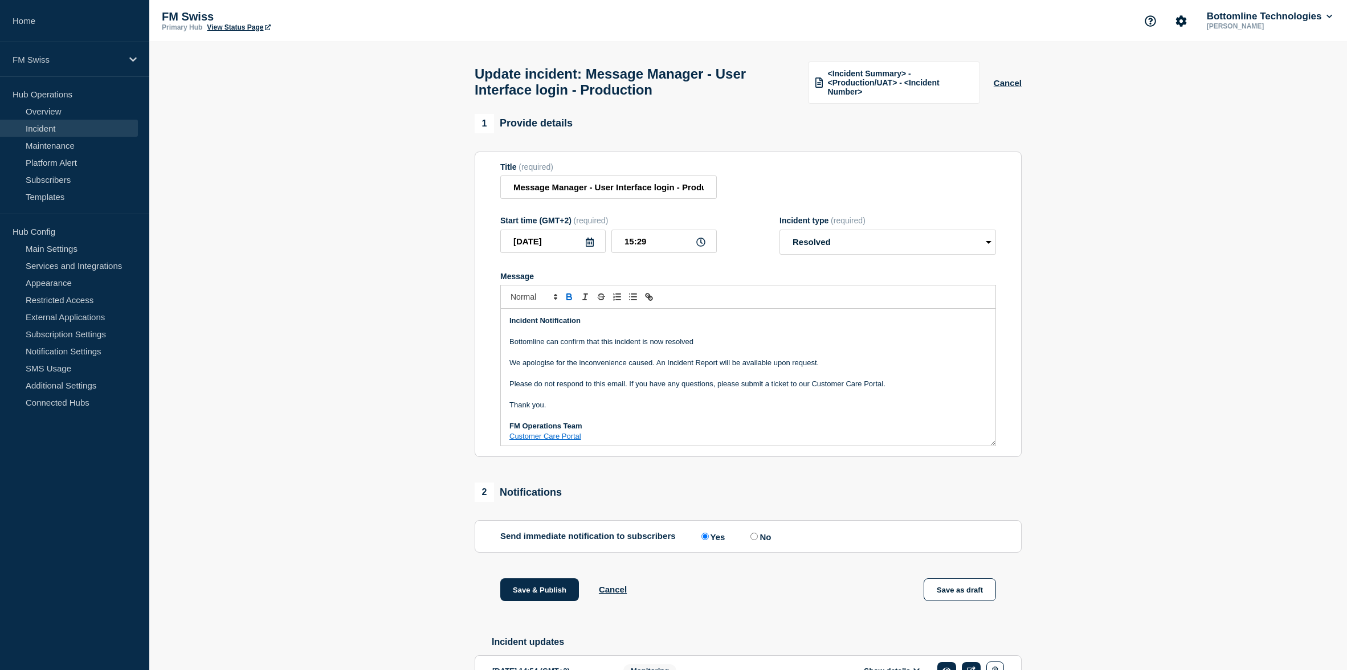
click at [615, 346] on p "Bottomline can confirm that this incident is now resolved" at bounding box center [747, 342] width 477 height 10
click at [640, 378] on p "Message" at bounding box center [747, 373] width 477 height 10
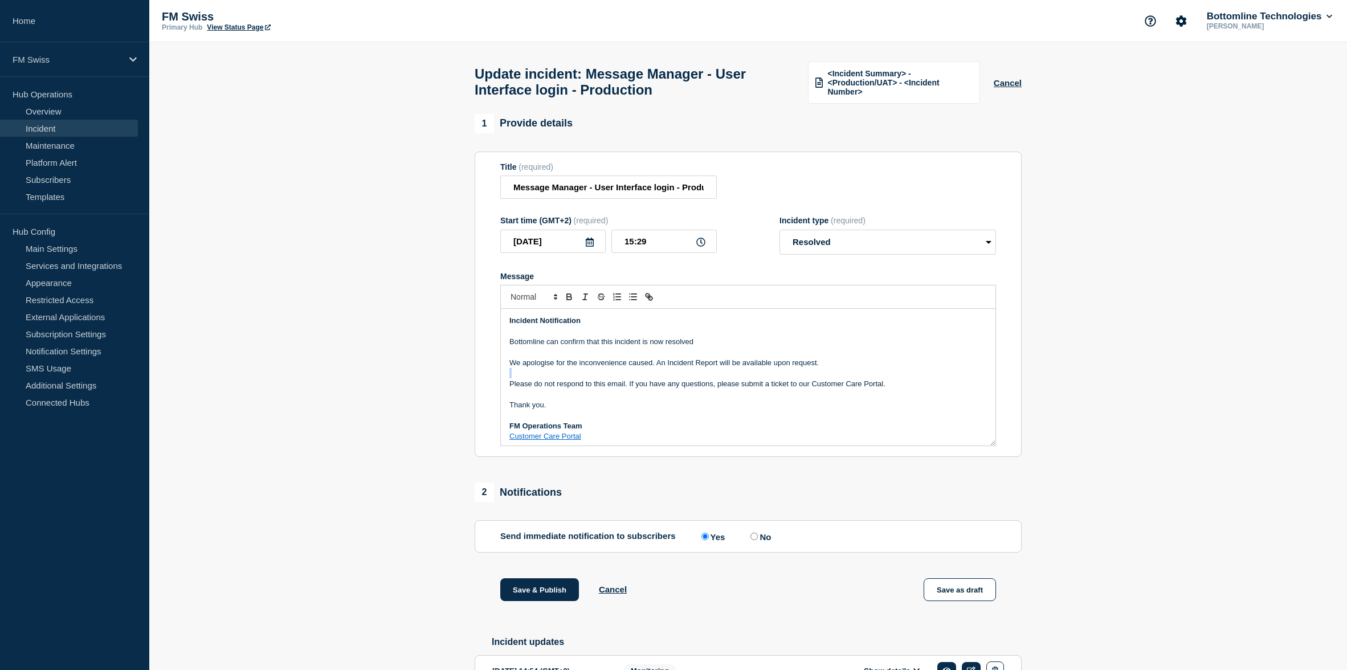
click at [640, 378] on p "Message" at bounding box center [747, 373] width 477 height 10
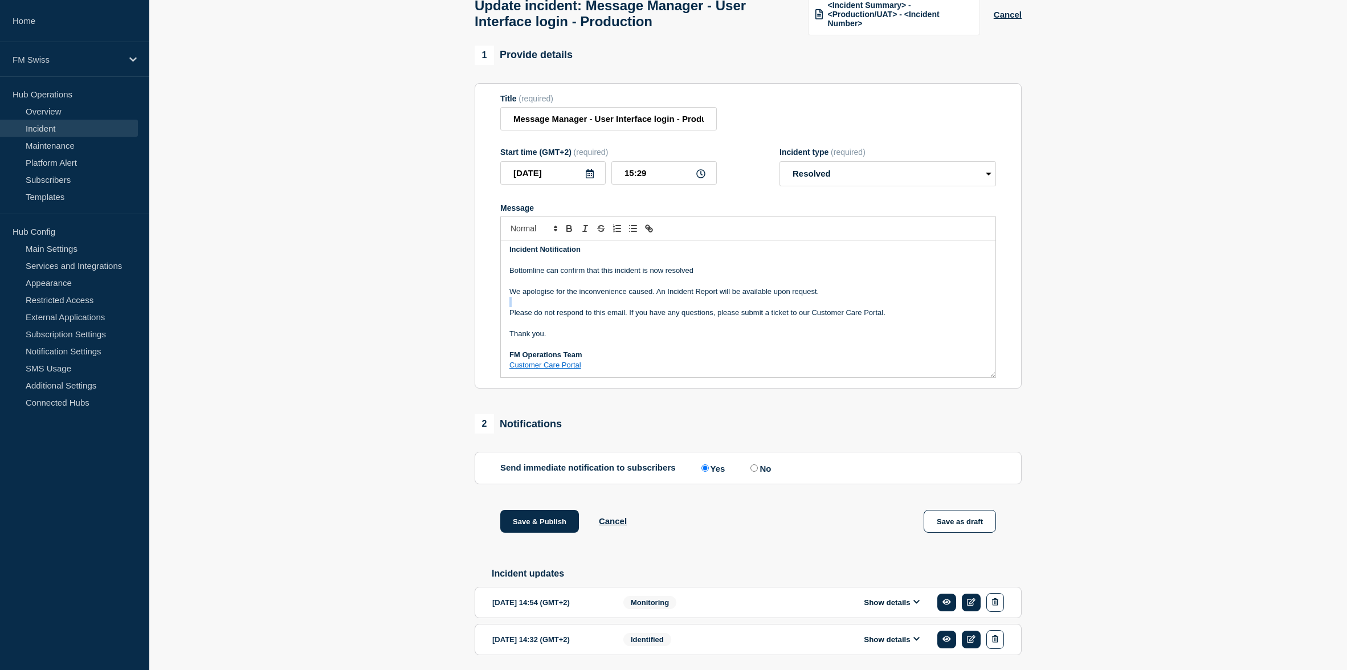
scroll to position [116, 0]
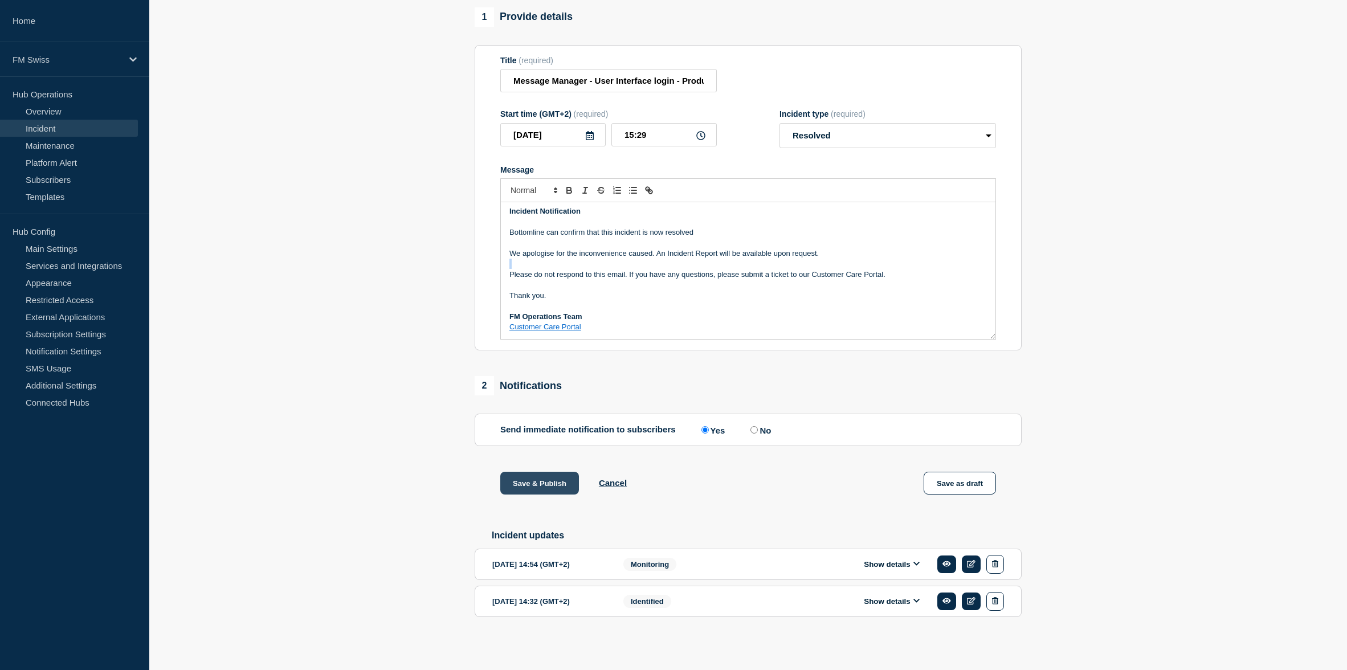
click at [545, 484] on button "Save & Publish" at bounding box center [539, 483] width 79 height 23
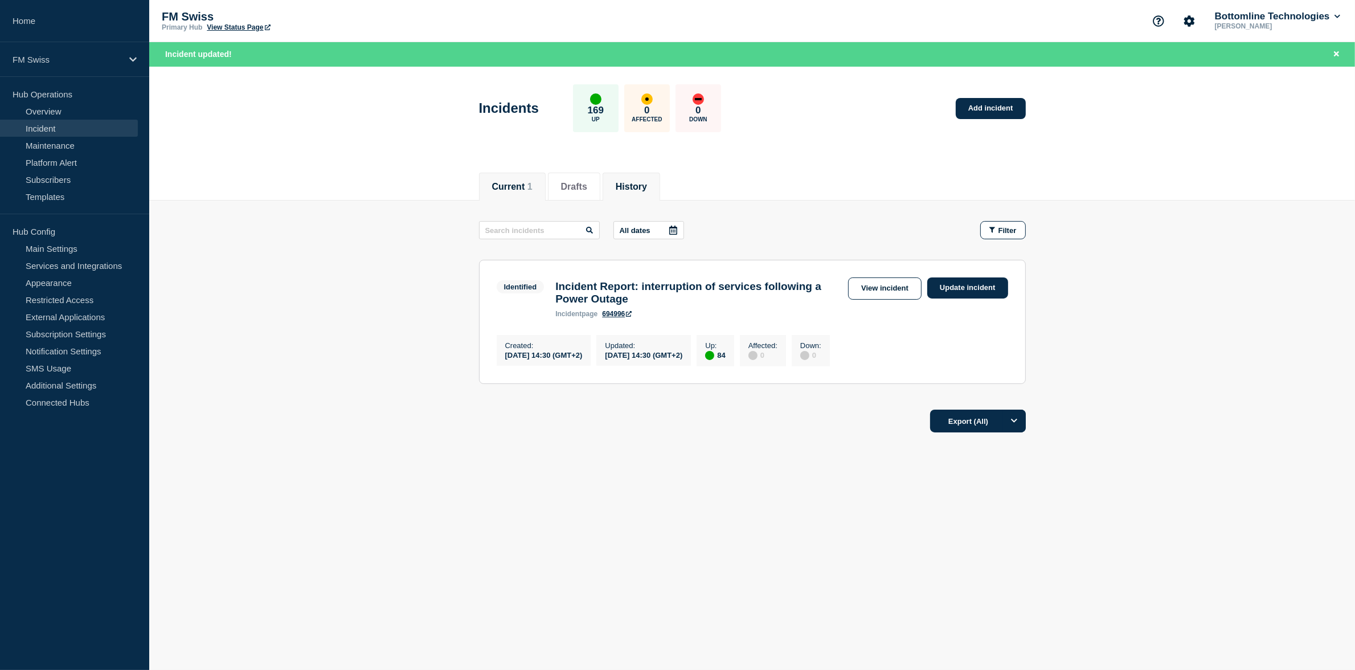
click at [647, 173] on li "History" at bounding box center [632, 187] width 58 height 28
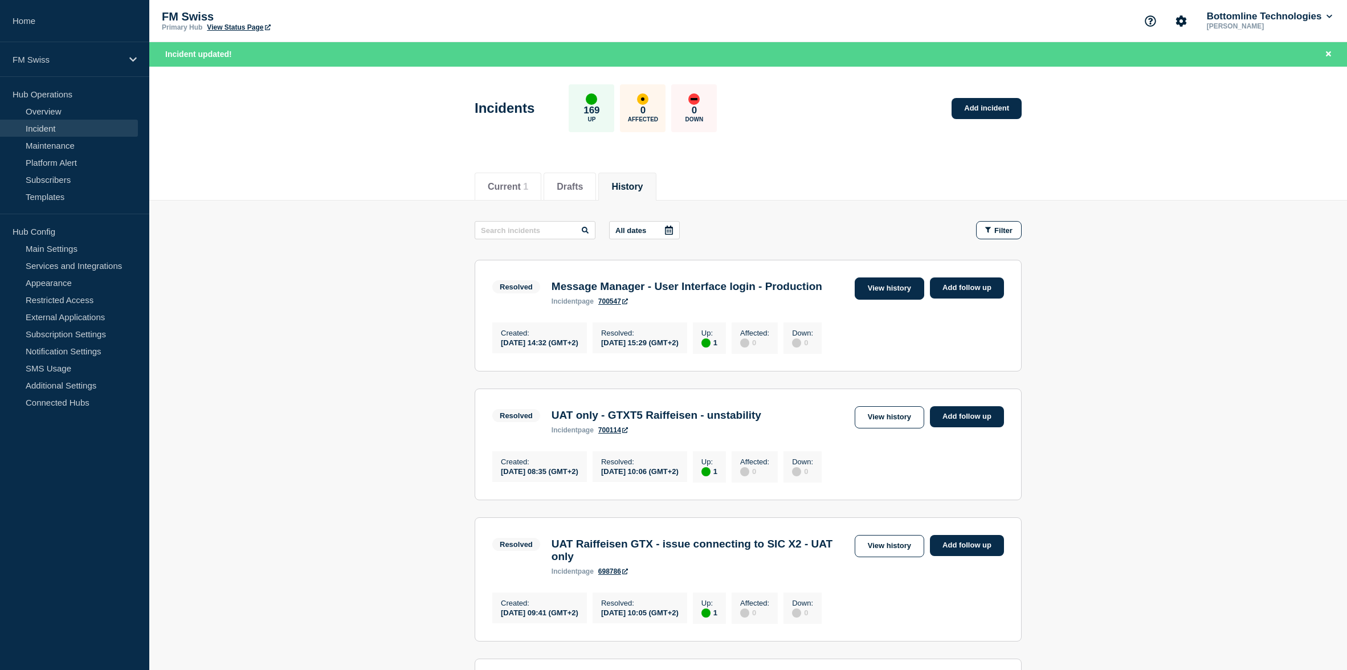
click at [894, 293] on link "View history" at bounding box center [888, 288] width 69 height 22
